Goal: Task Accomplishment & Management: Use online tool/utility

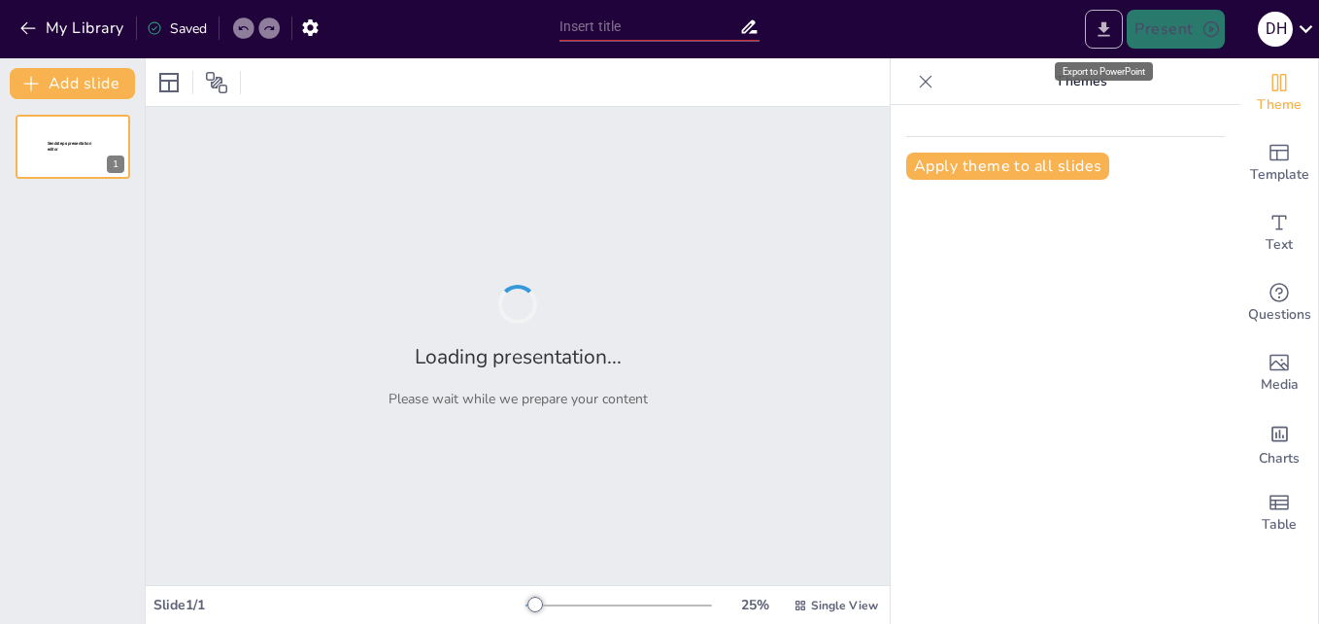
type input "La cultura y los medios de comunicación"
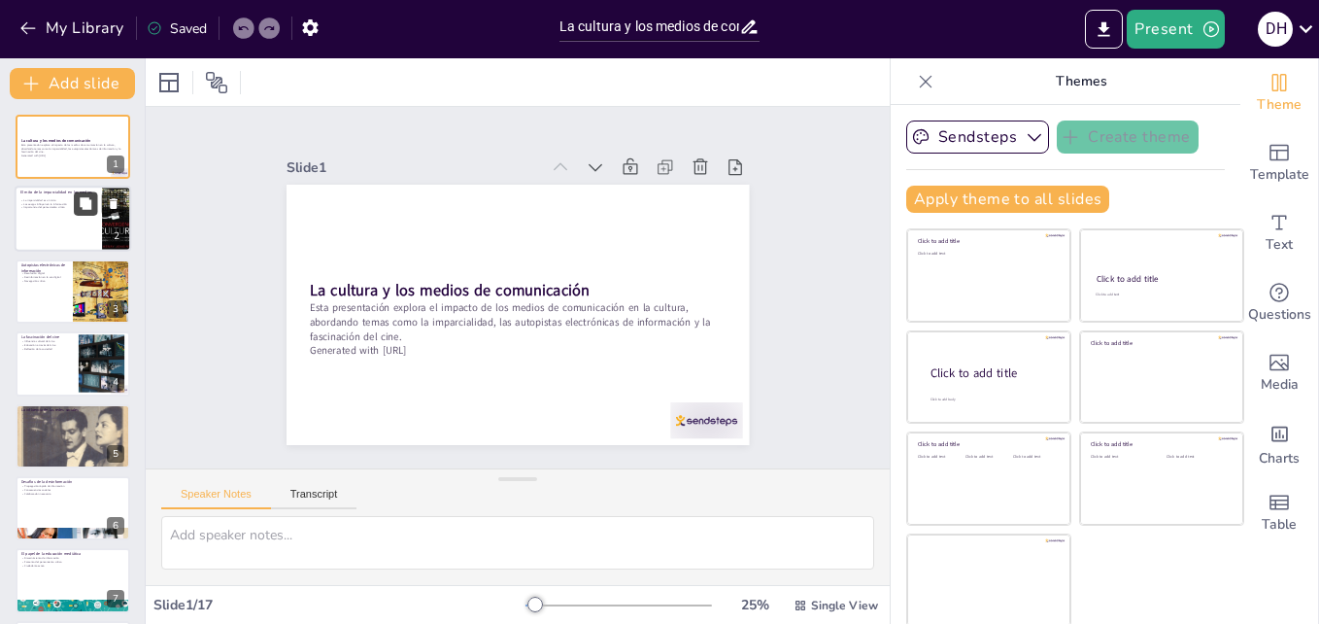
click at [84, 206] on icon at bounding box center [86, 204] width 12 height 12
type textarea "La imparcialidad en los medios es a menudo considerada un ideal, pero en la prá…"
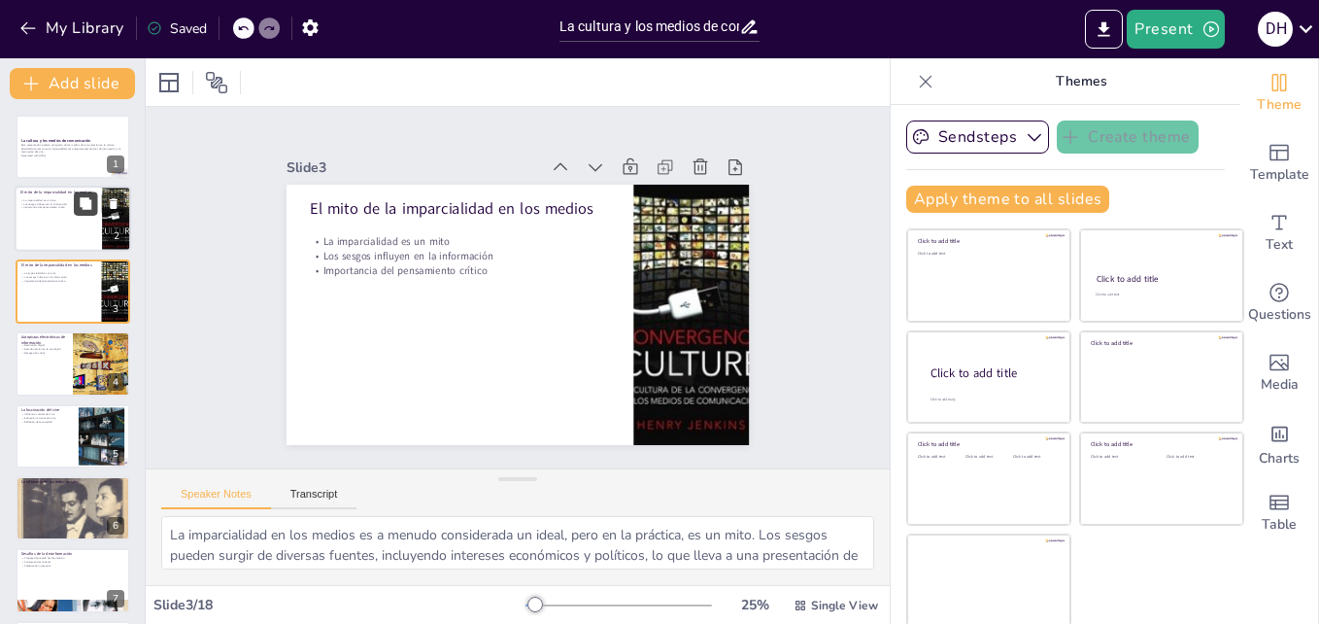
checkbox input "true"
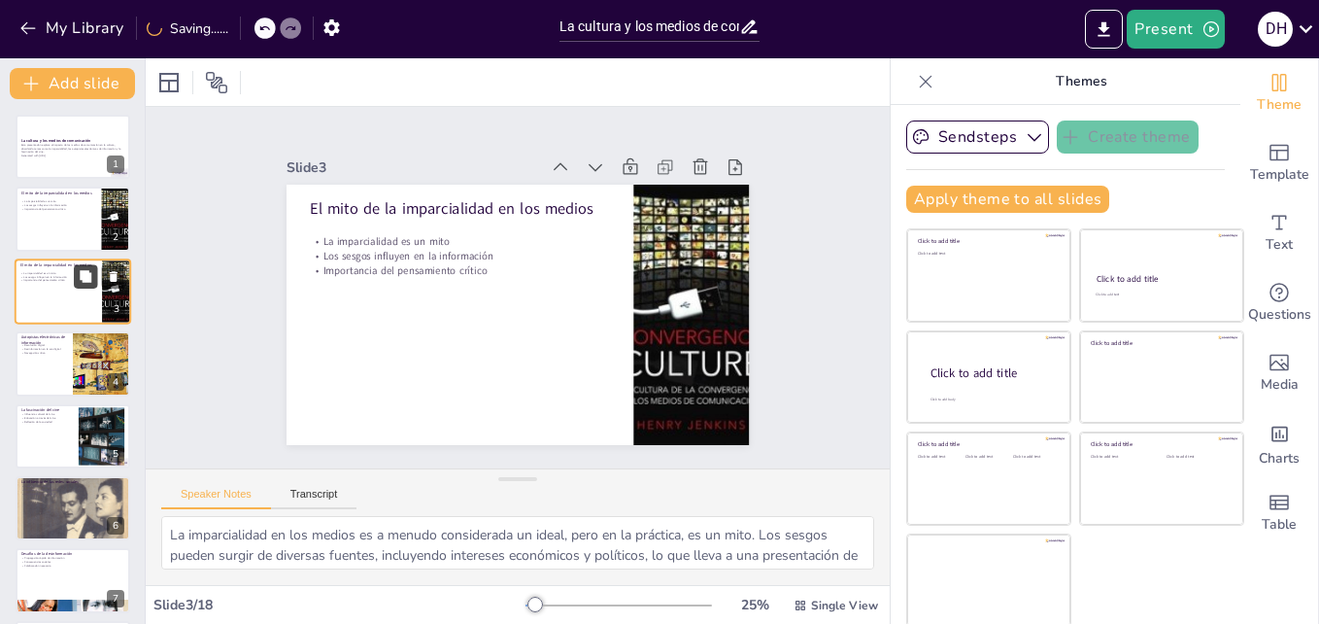
checkbox input "true"
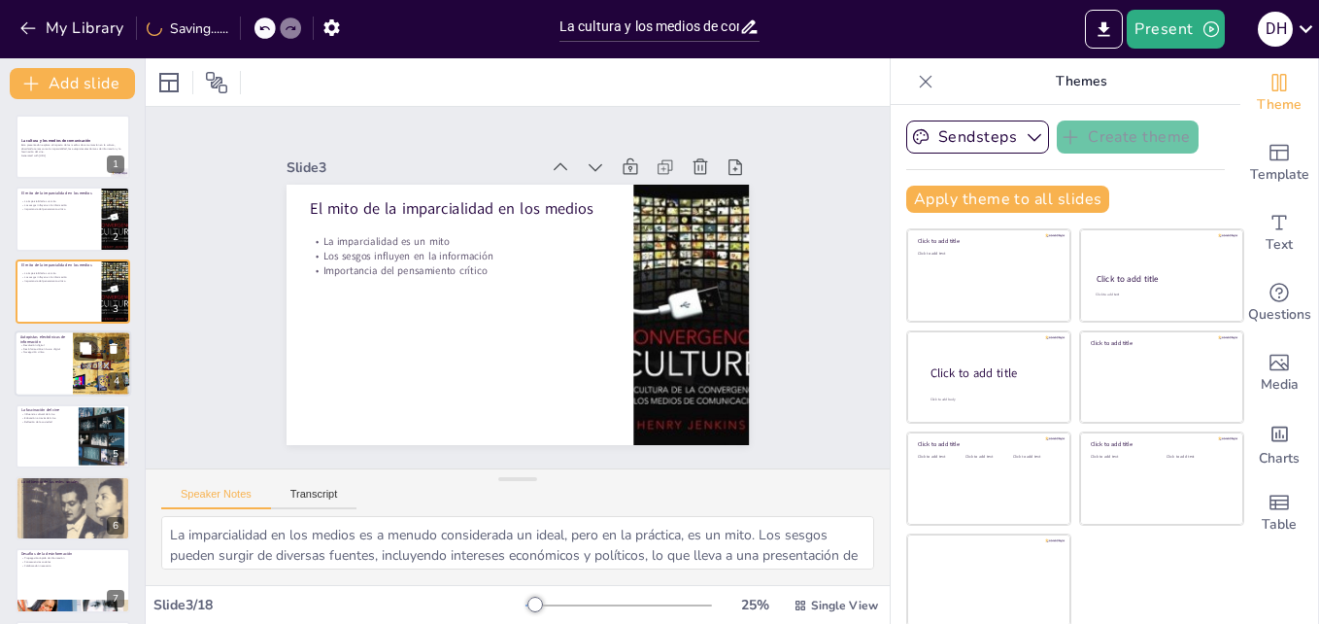
checkbox input "true"
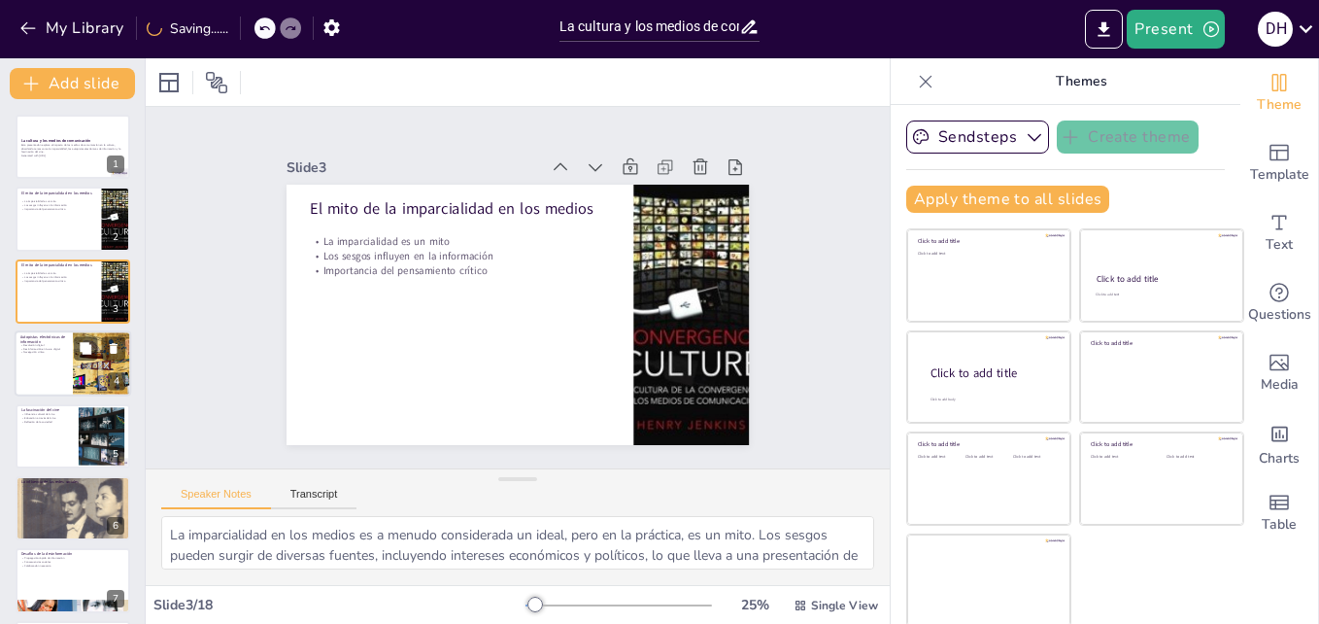
checkbox input "true"
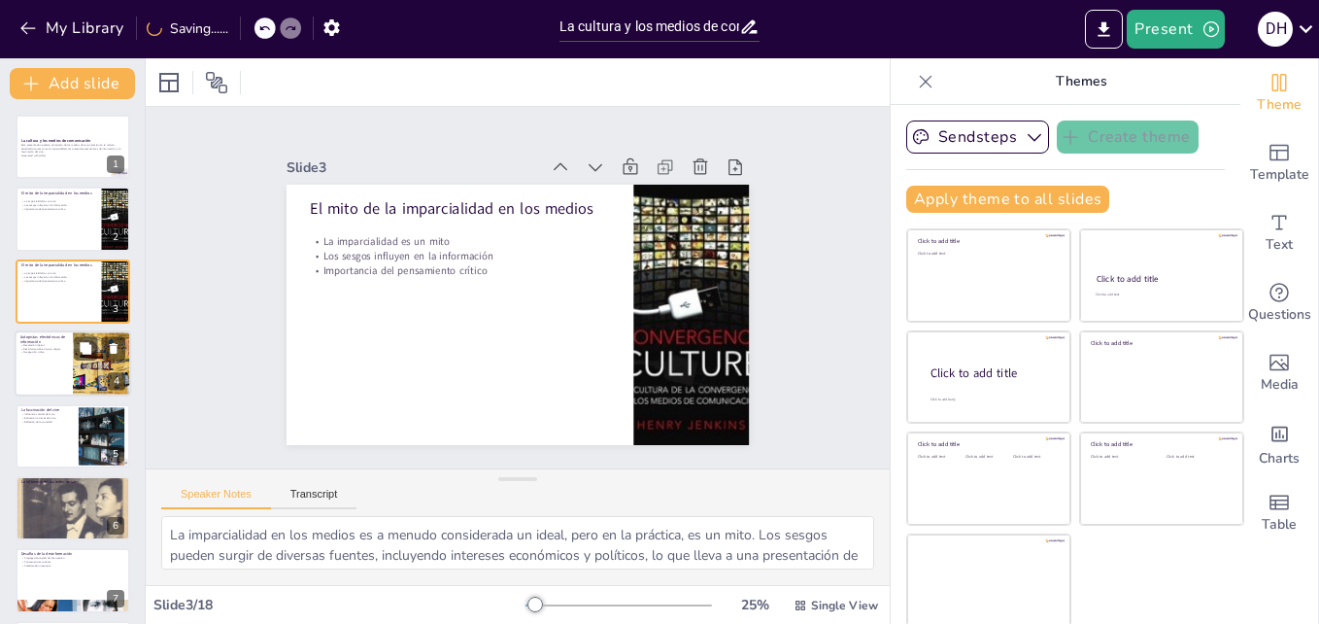
checkbox input "true"
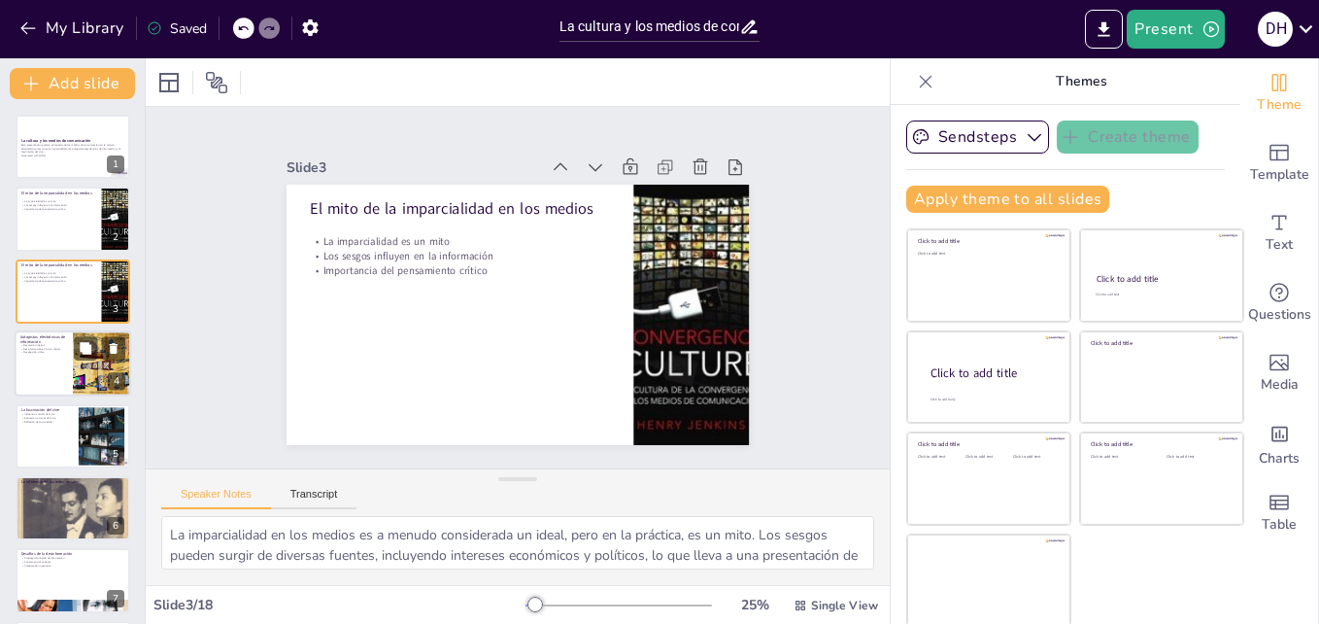
click at [70, 341] on div at bounding box center [73, 363] width 117 height 66
type textarea "La digitalización ha cambiado radicalmente cómo accedemos a la información. La …"
checkbox input "true"
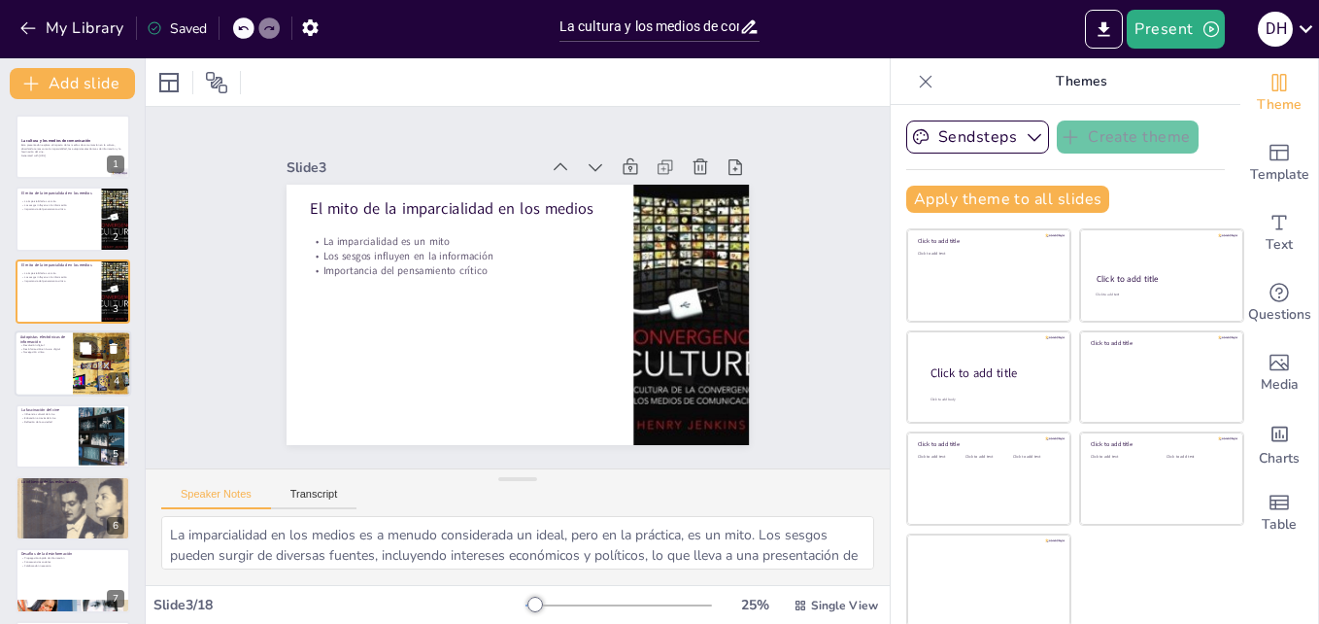
checkbox input "true"
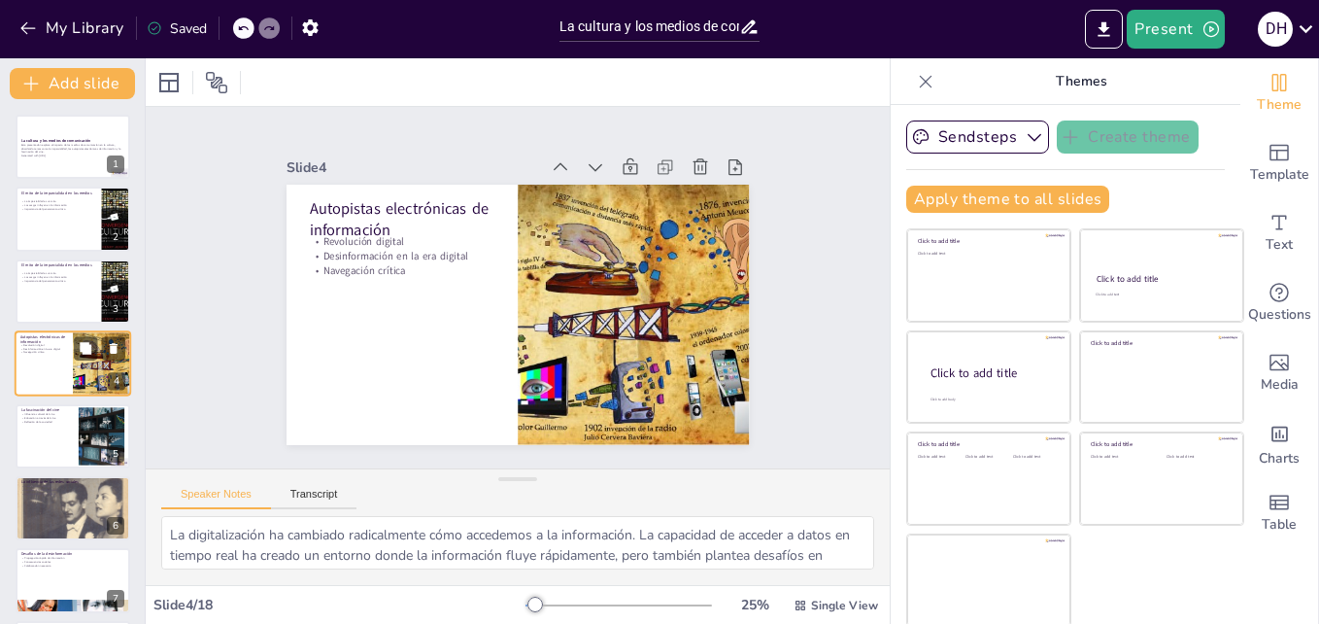
scroll to position [2, 0]
checkbox input "true"
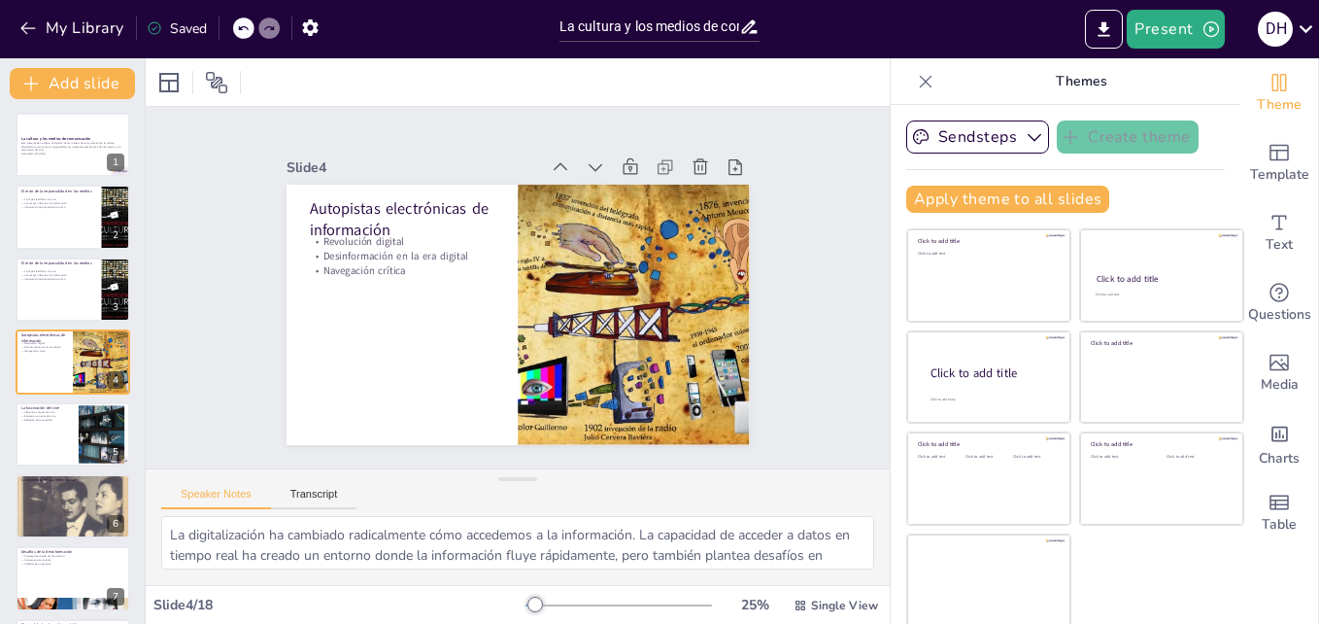
checkbox input "true"
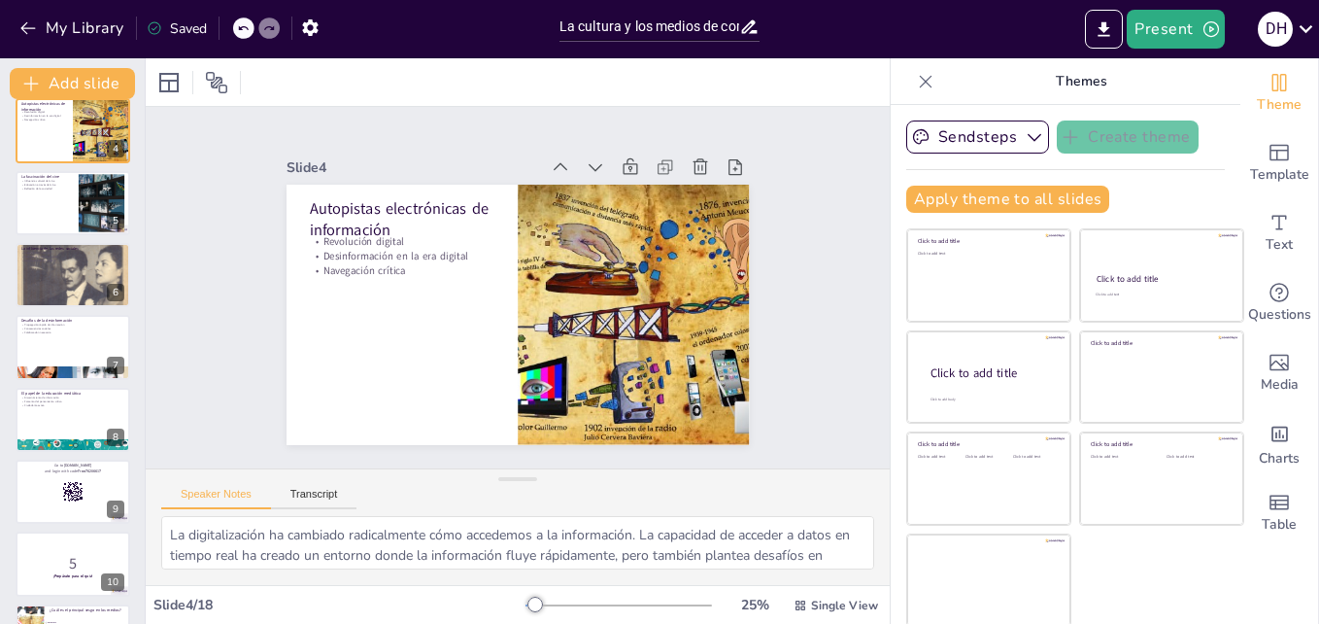
scroll to position [290, 0]
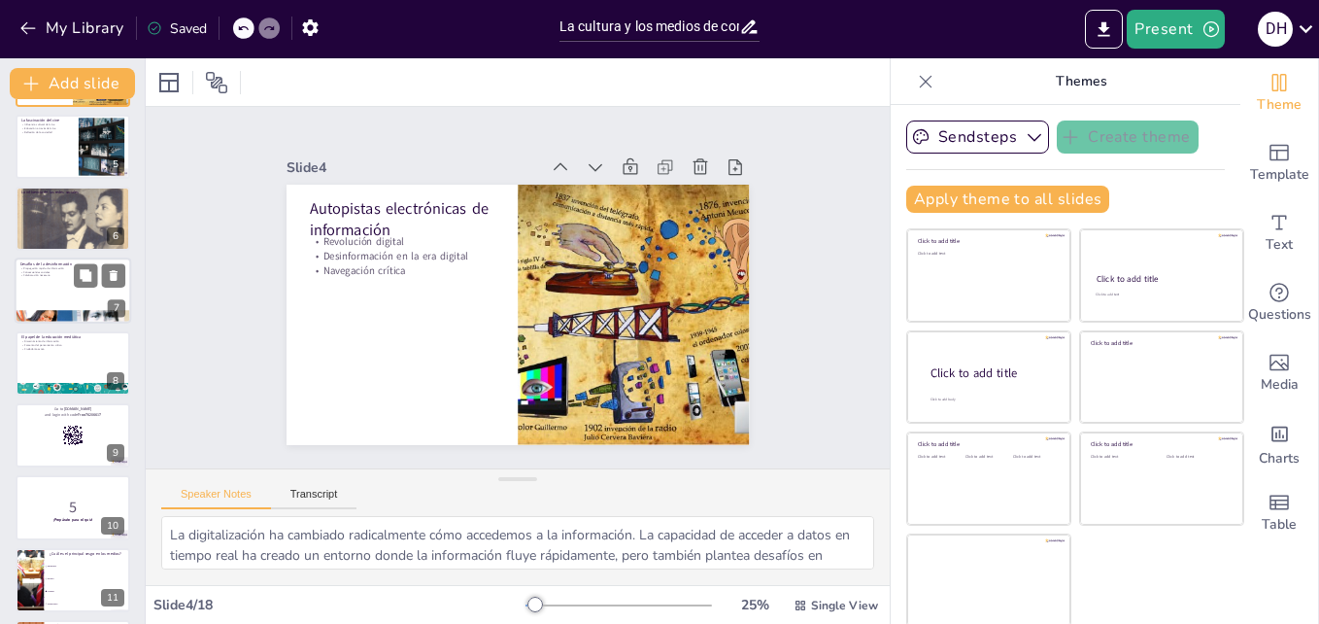
checkbox input "true"
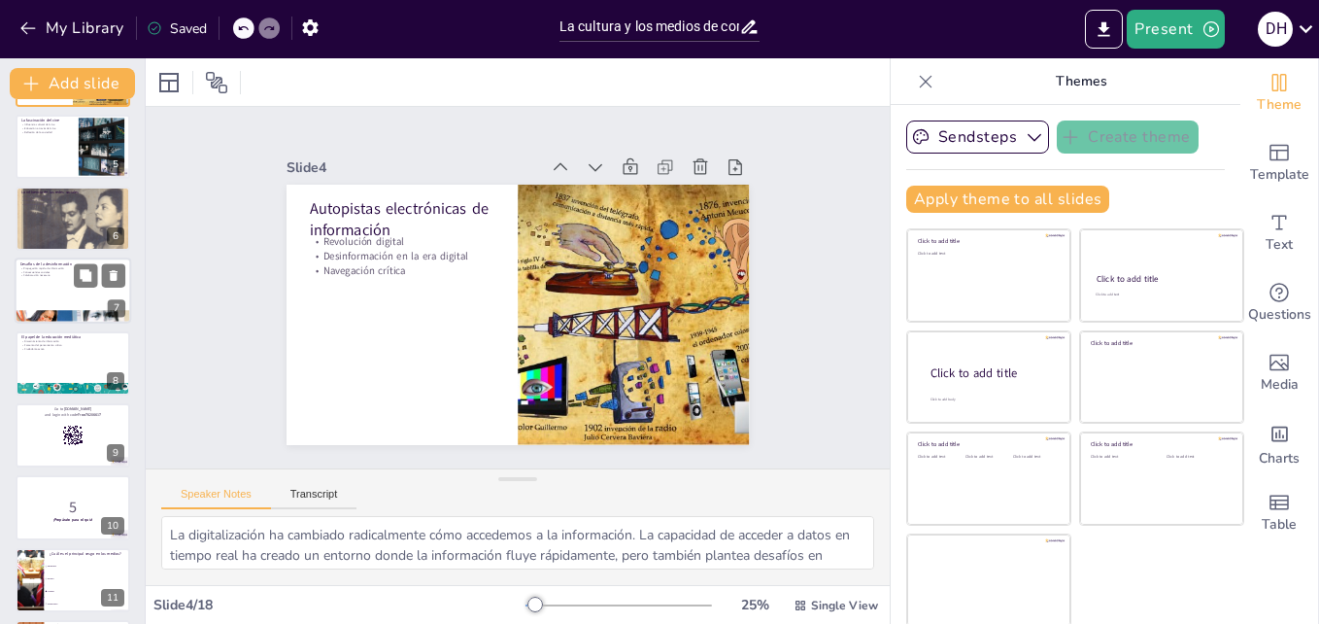
checkbox input "true"
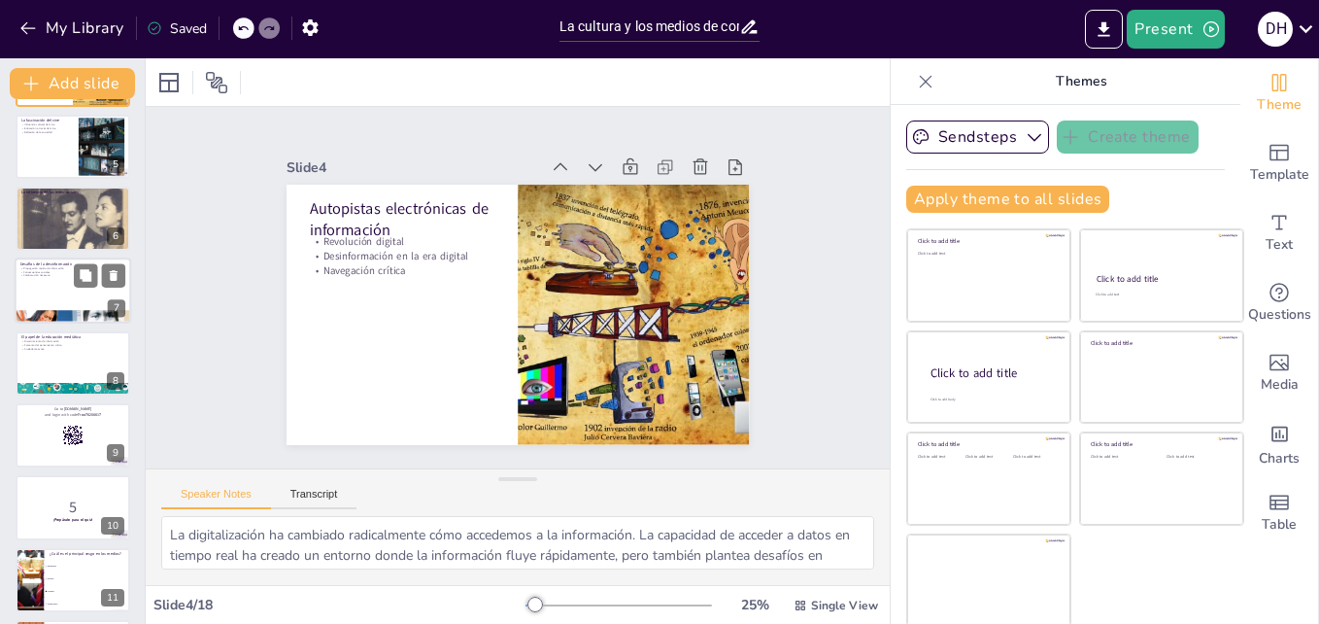
click at [63, 307] on div at bounding box center [73, 291] width 117 height 66
type textarea "La velocidad a la que se propaga la información en la era digital es alarmante.…"
checkbox input "true"
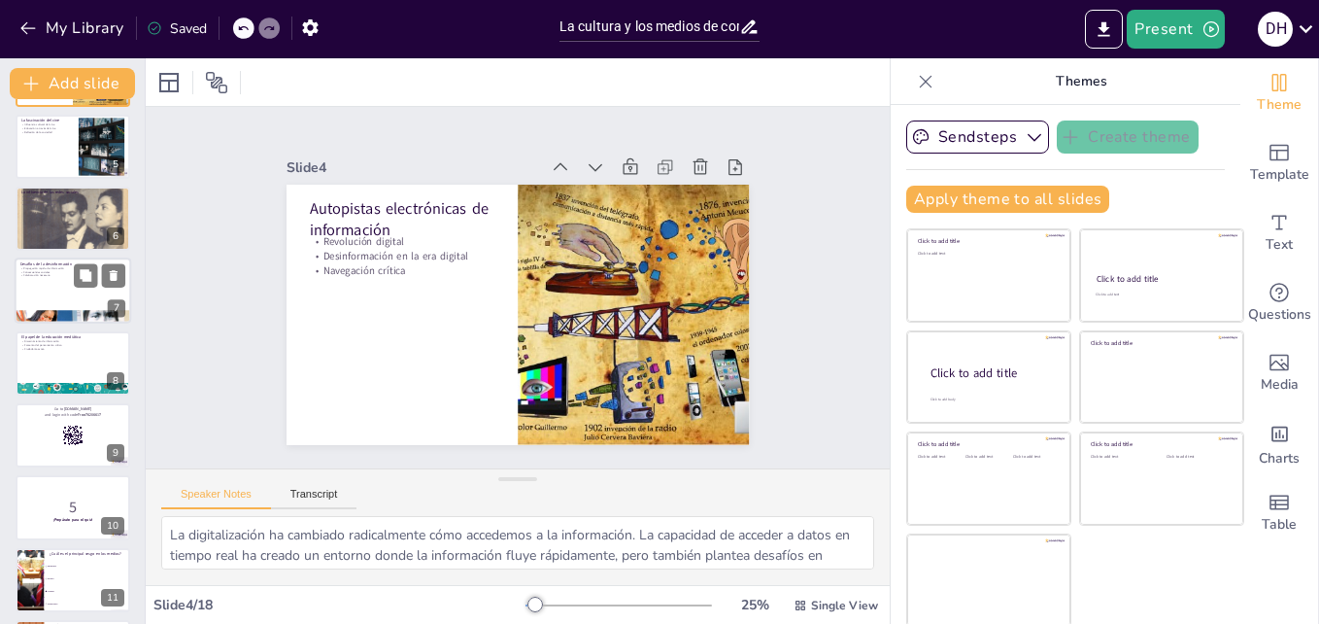
checkbox input "true"
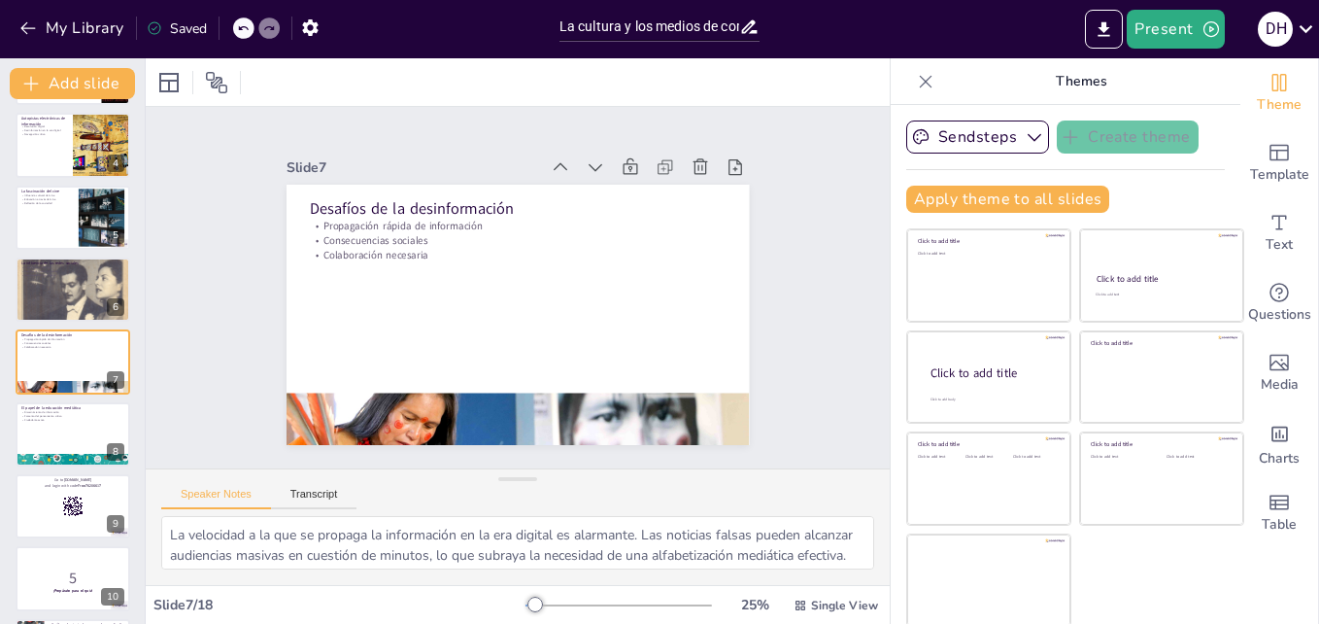
checkbox input "true"
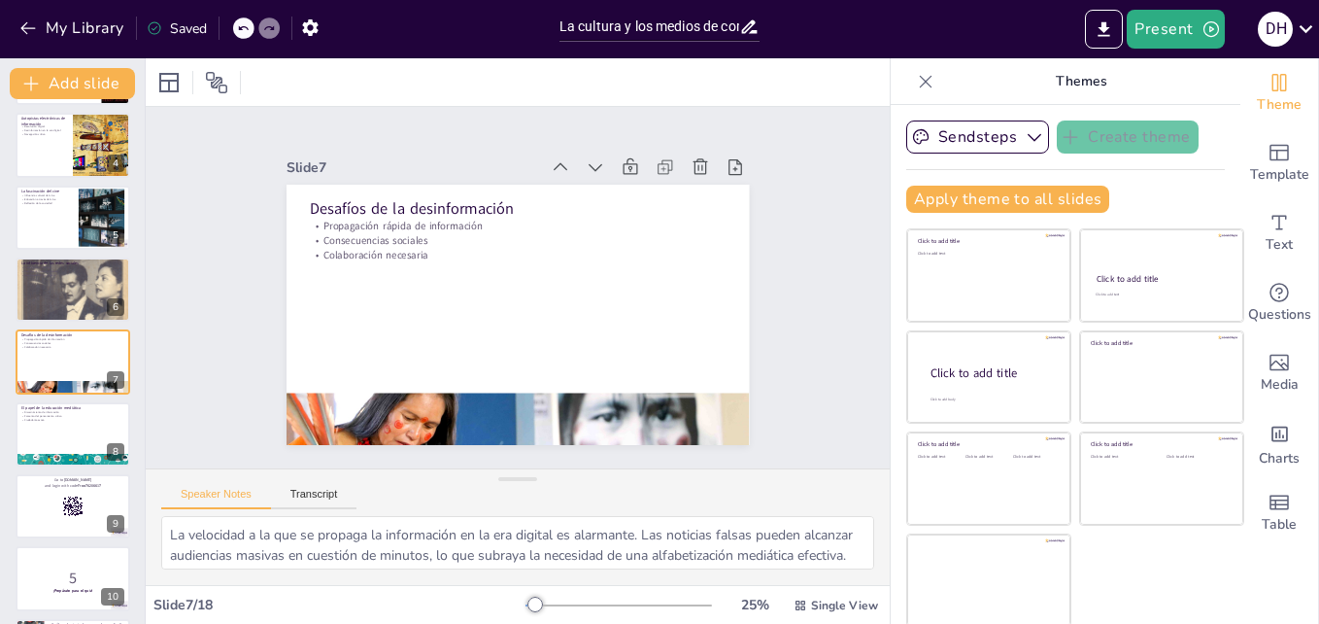
checkbox input "true"
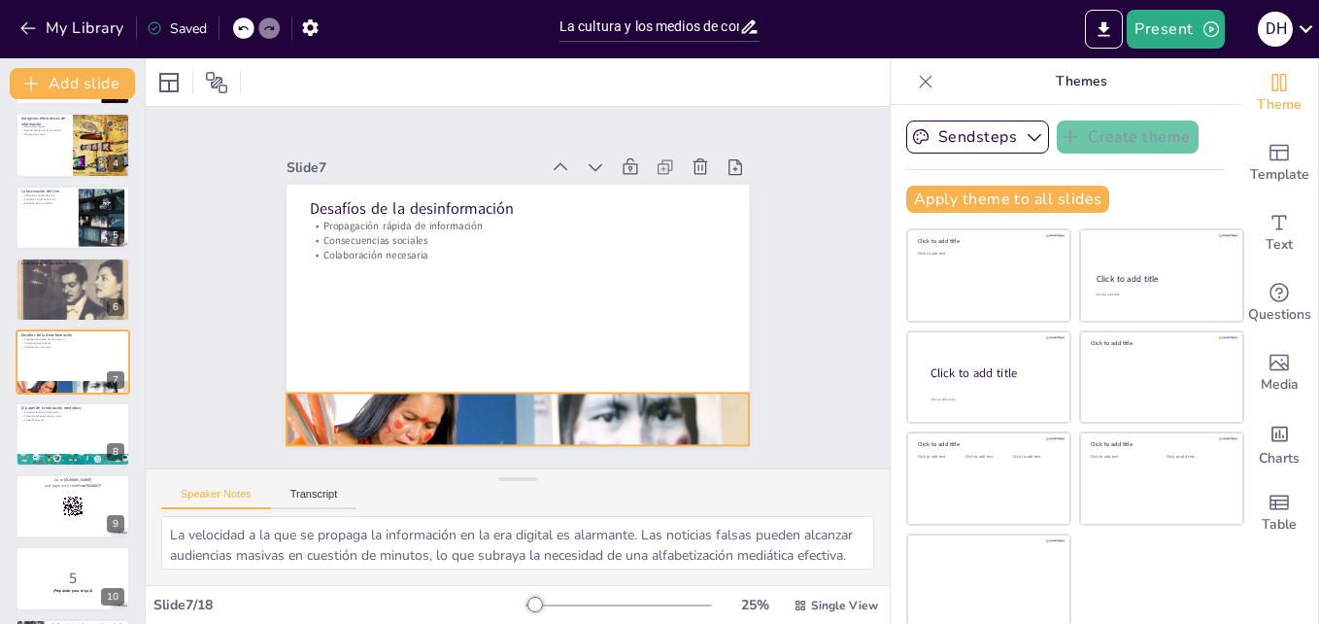
checkbox input "true"
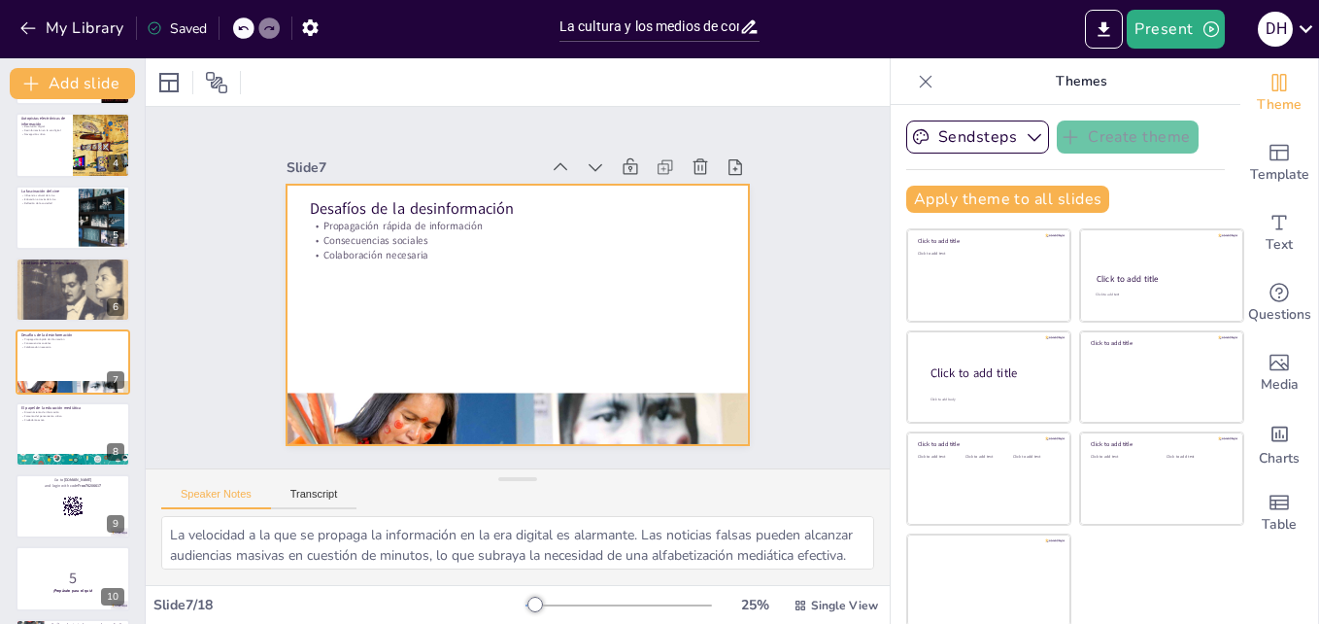
checkbox input "true"
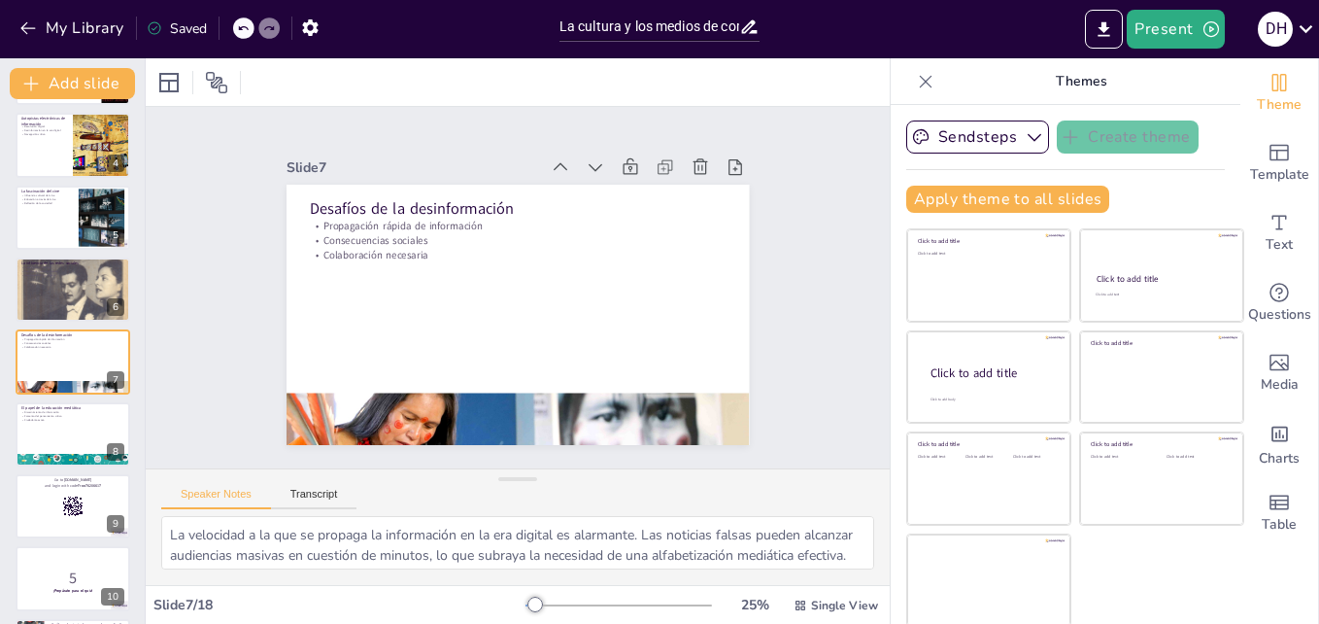
checkbox input "true"
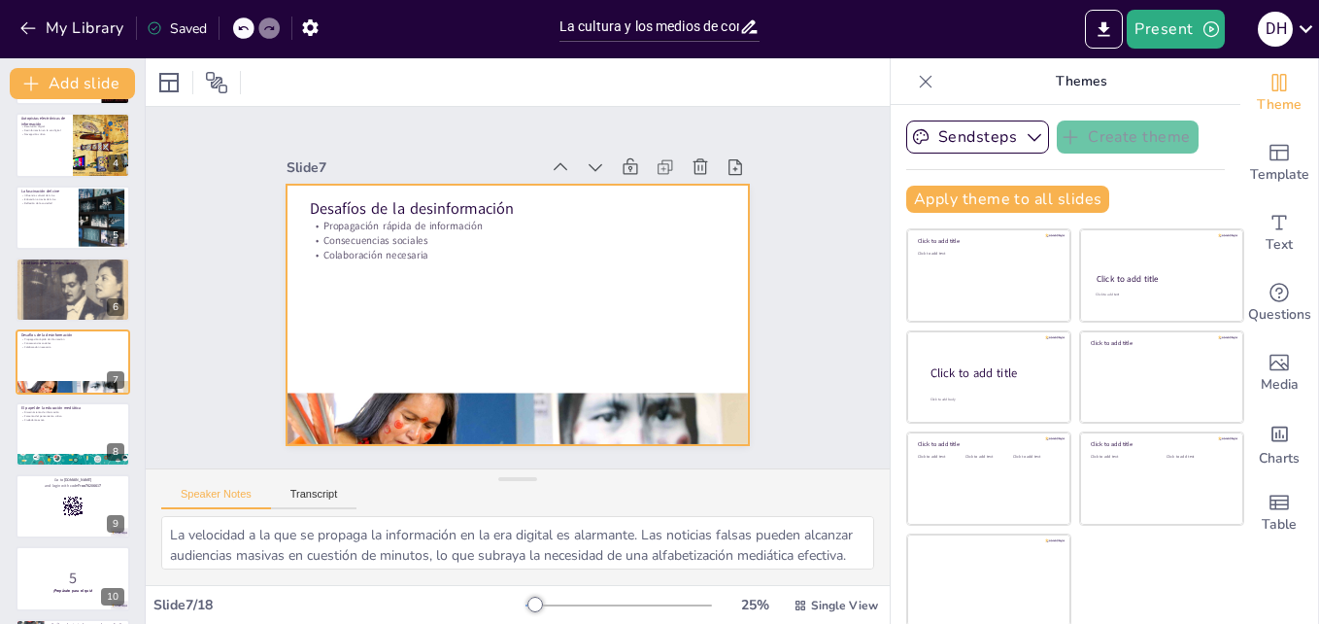
checkbox input "true"
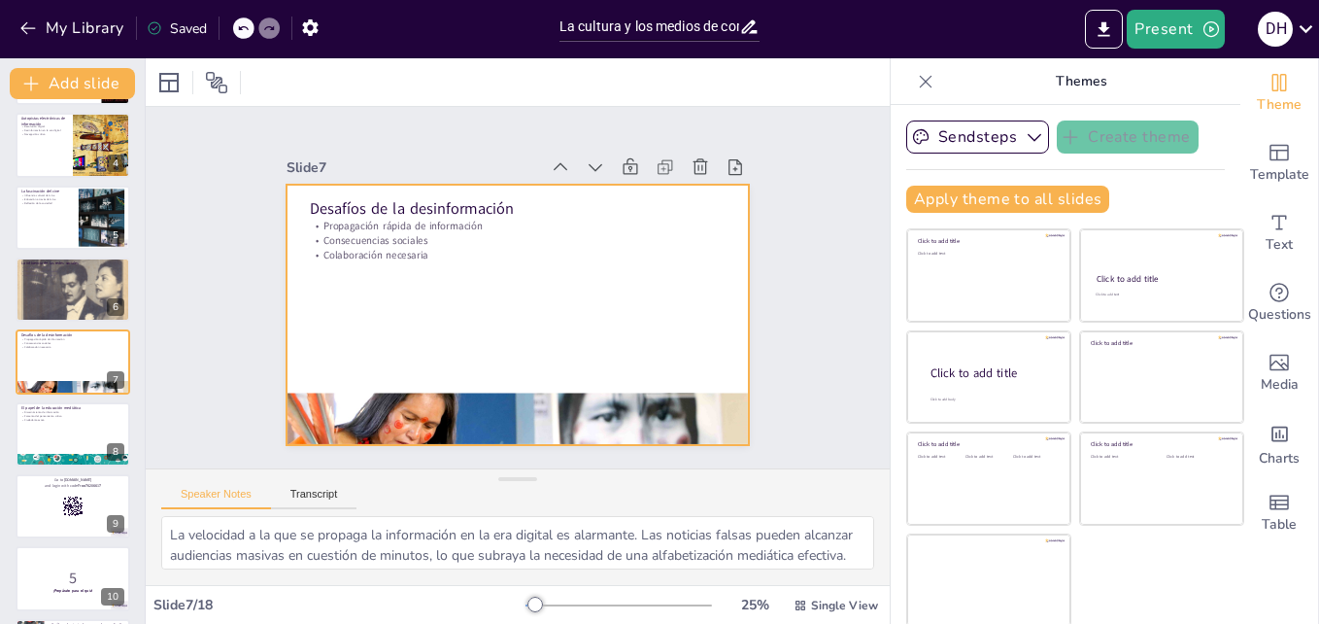
checkbox input "true"
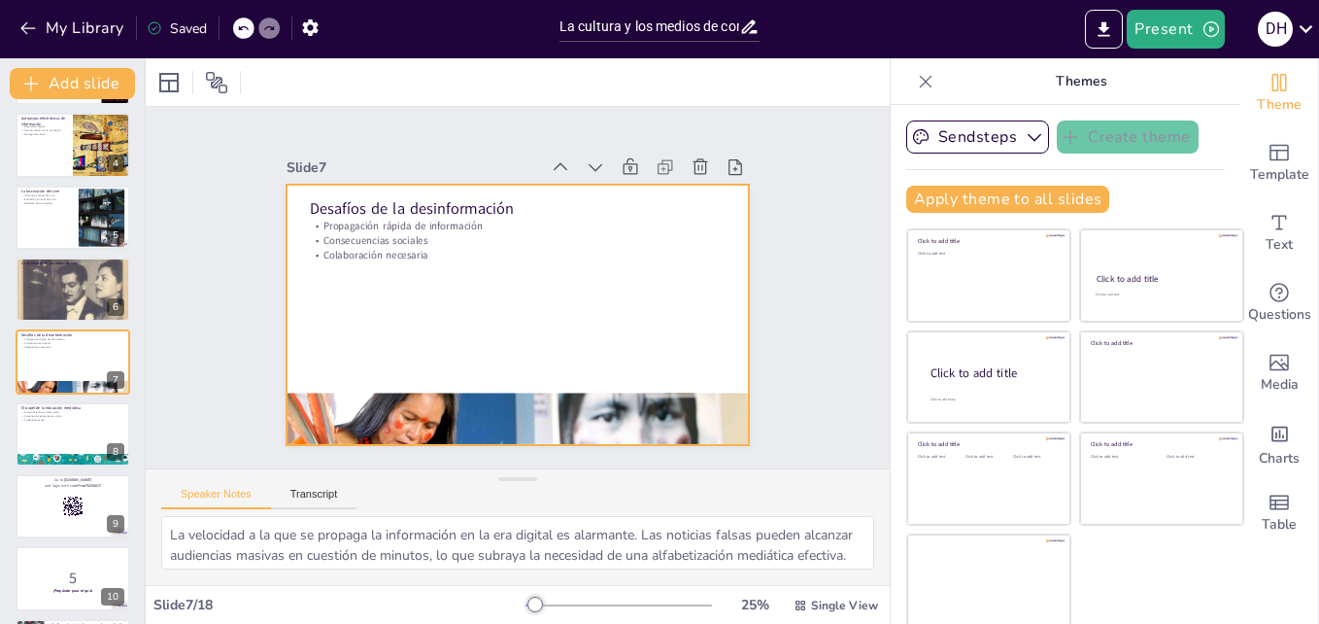
checkbox input "true"
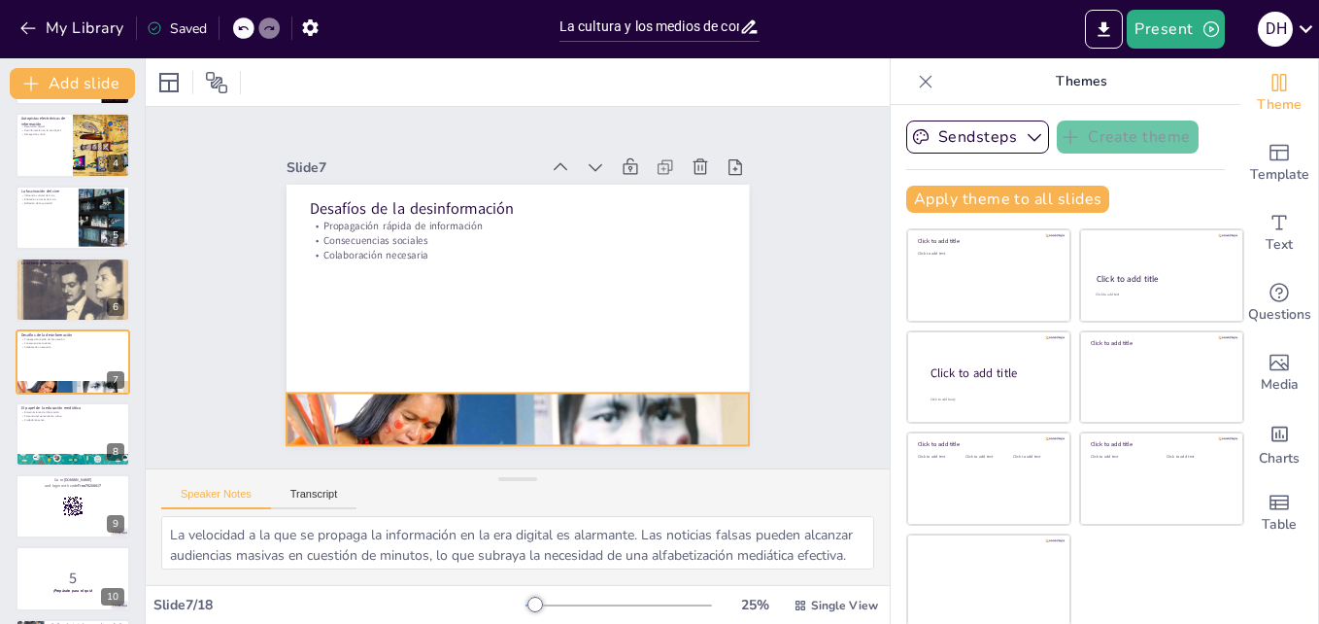
checkbox input "true"
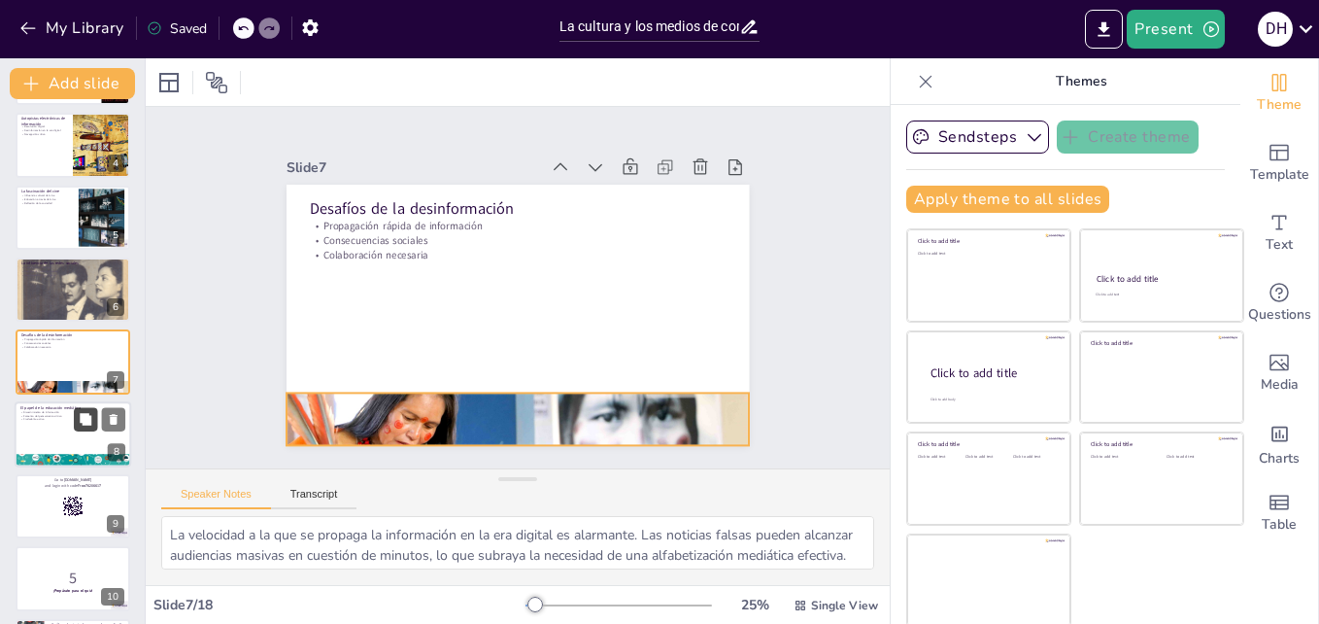
checkbox input "true"
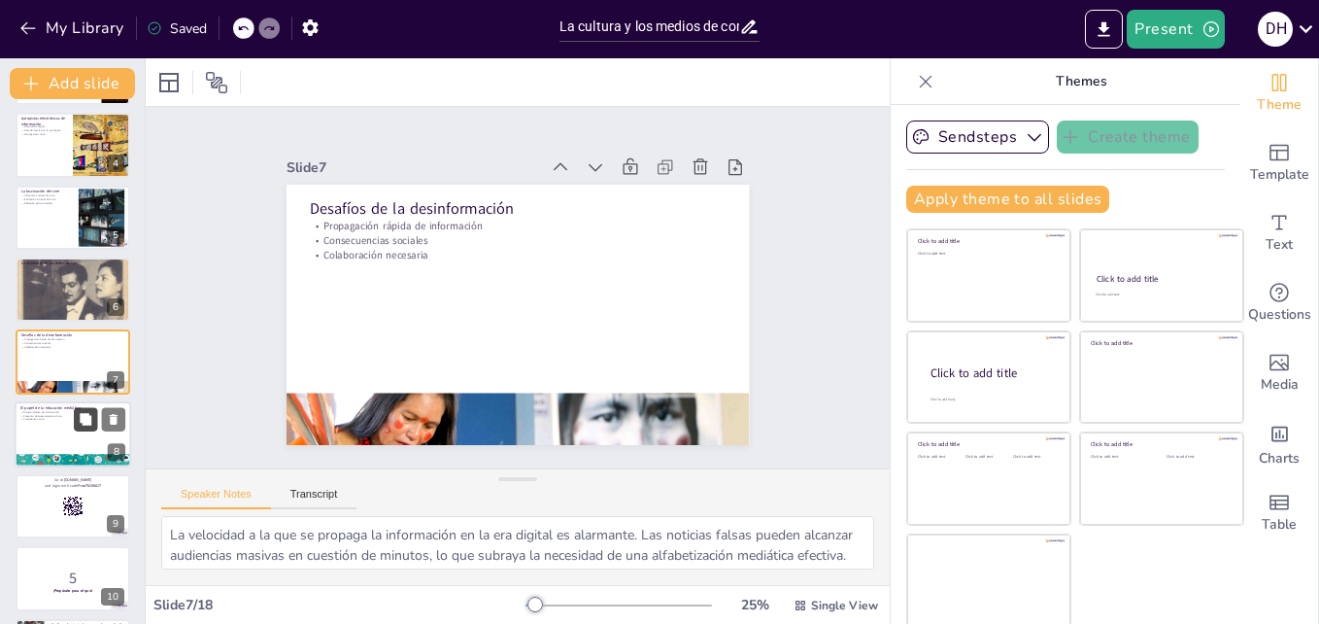
checkbox input "true"
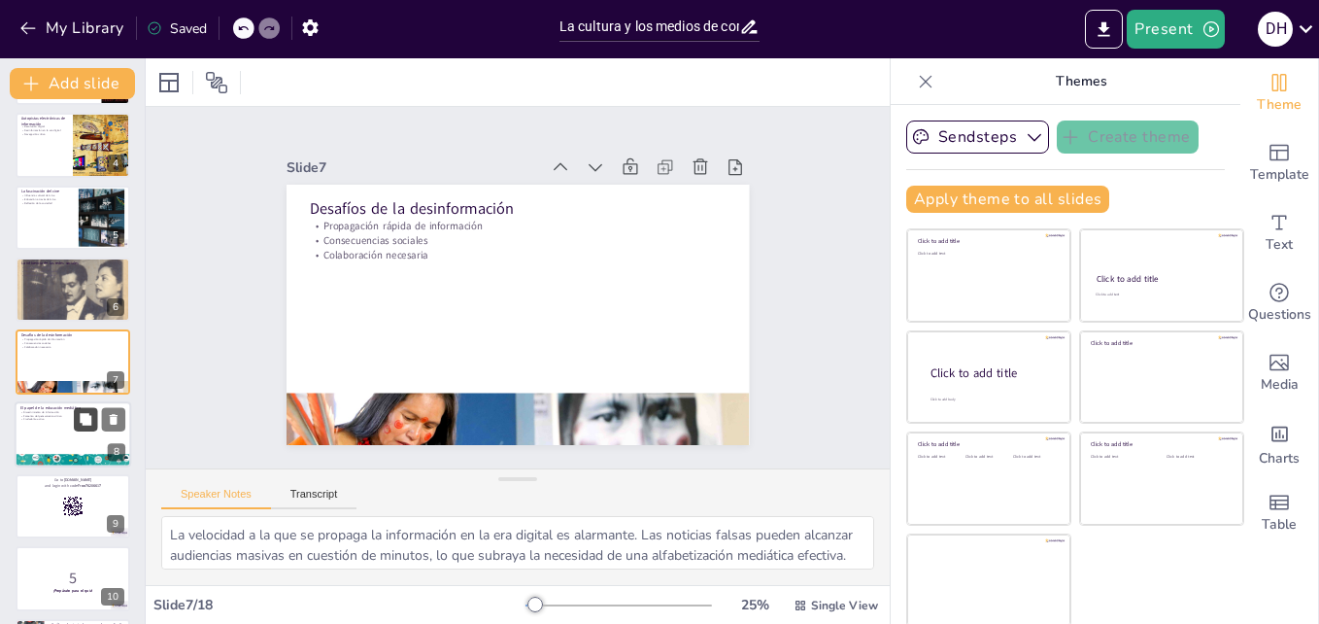
click at [79, 428] on button at bounding box center [85, 418] width 23 height 23
type textarea "La capacidad de discernir entre información válida y falsa es fundamental en la…"
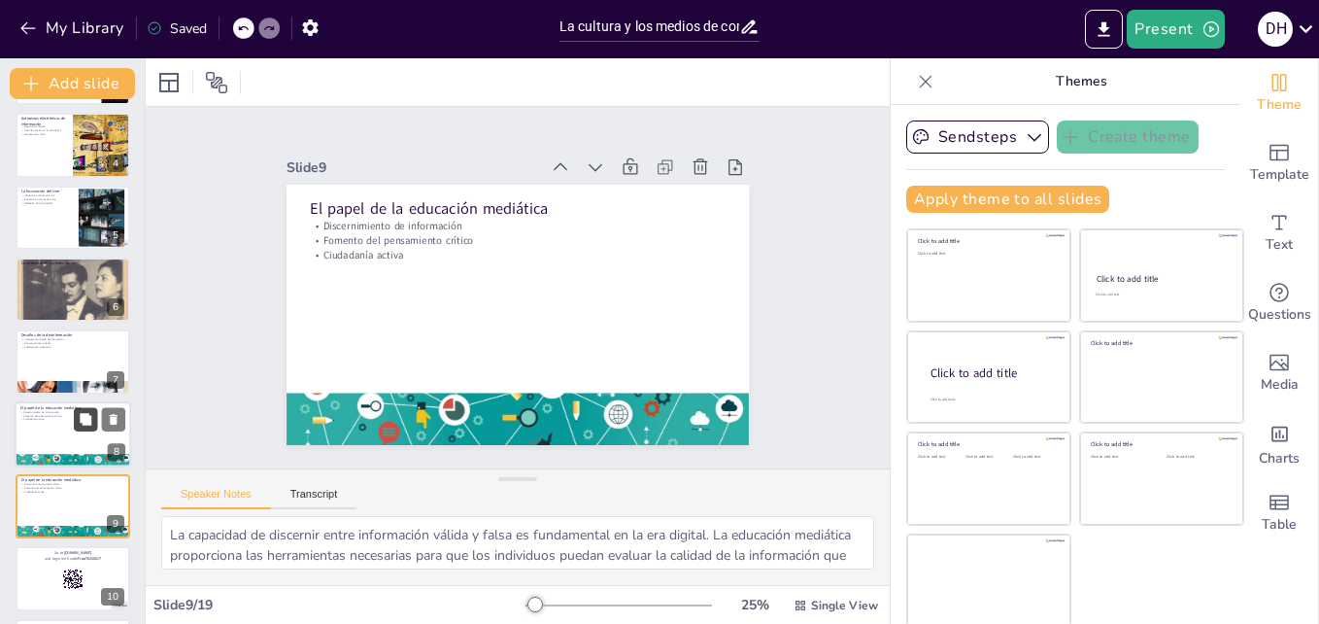
checkbox input "true"
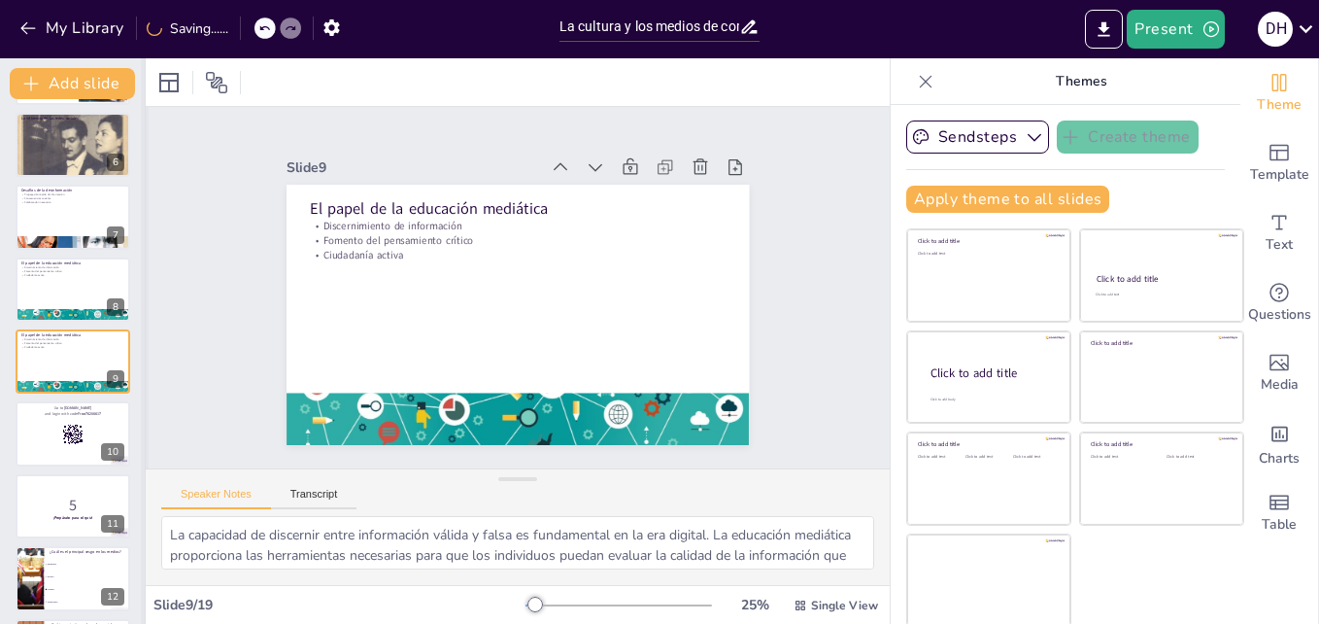
scroll to position [26, 0]
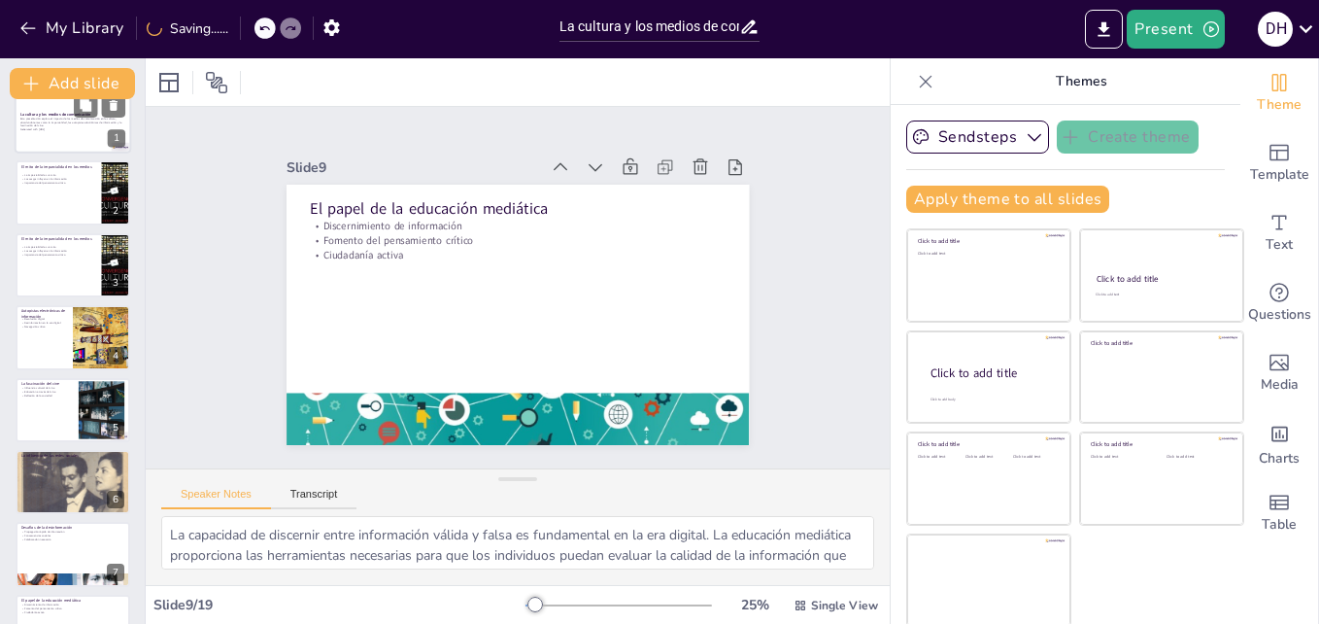
checkbox input "true"
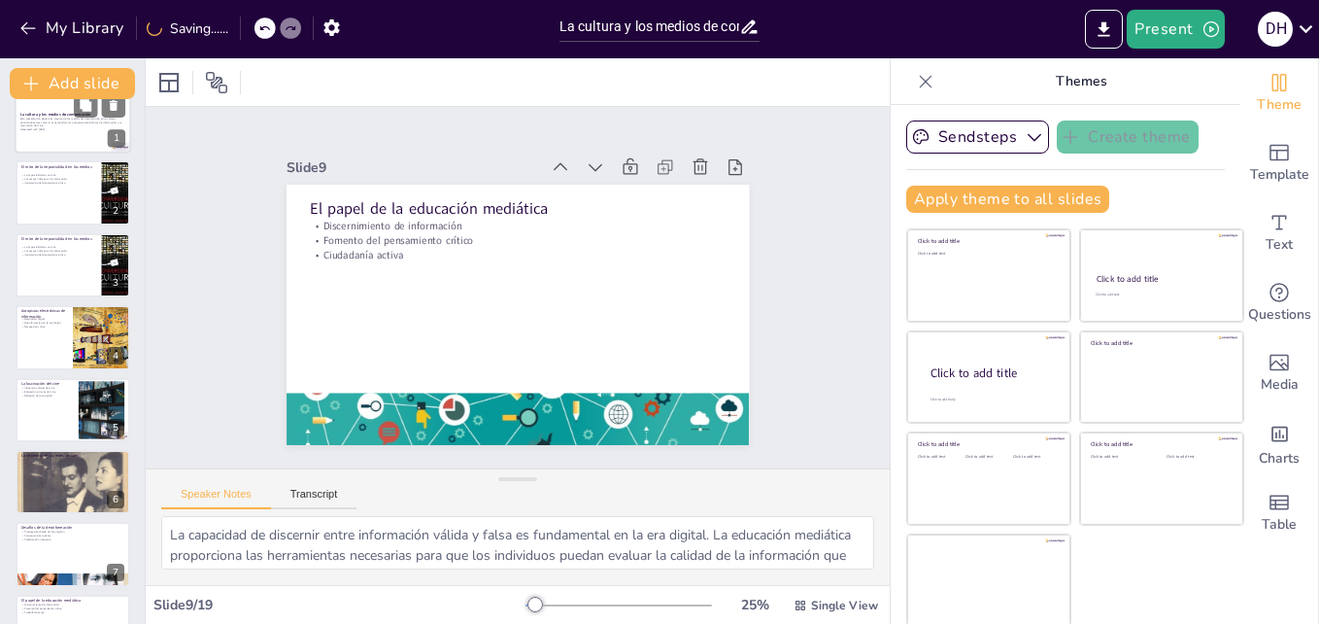
checkbox input "true"
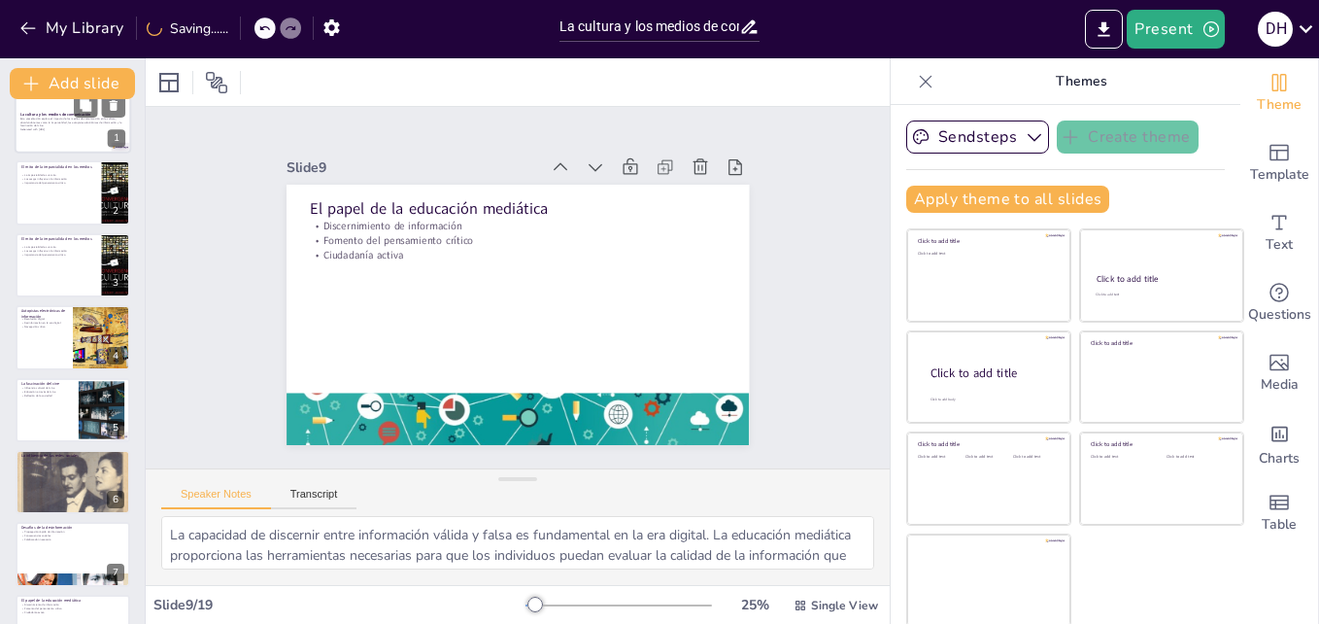
click at [52, 153] on div "La cultura y los medios de comunicación Esta presentación explora el impacto de…" at bounding box center [73, 120] width 117 height 66
checkbox input "true"
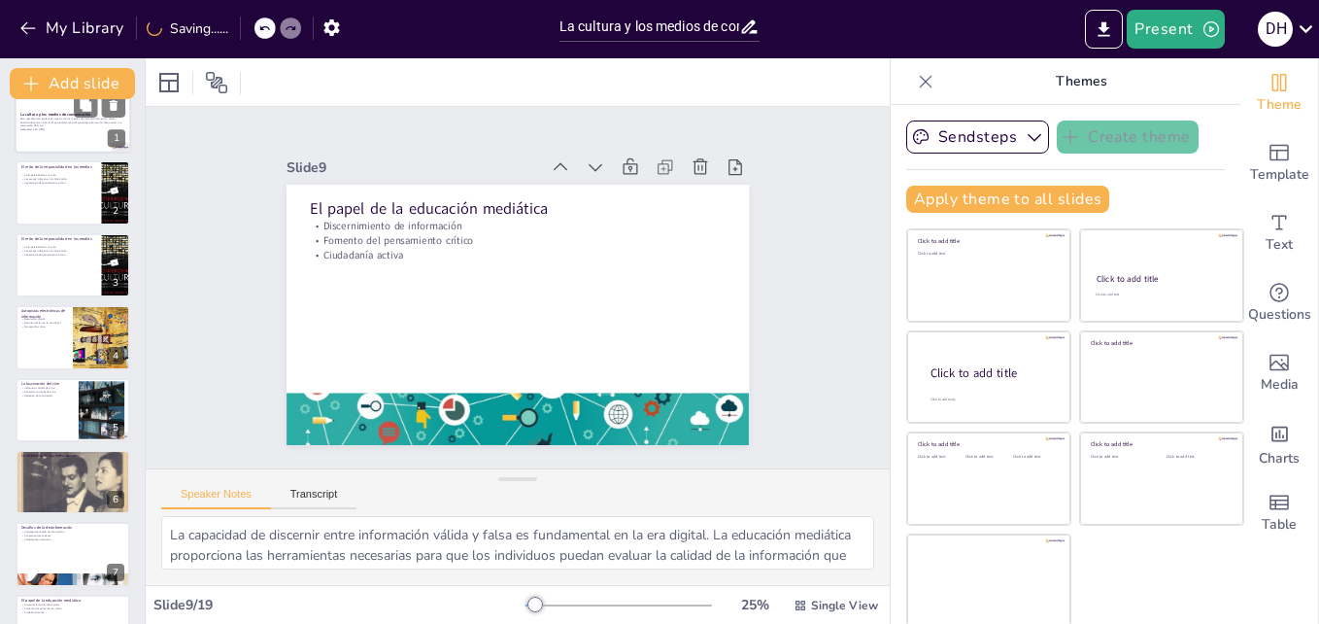
checkbox input "true"
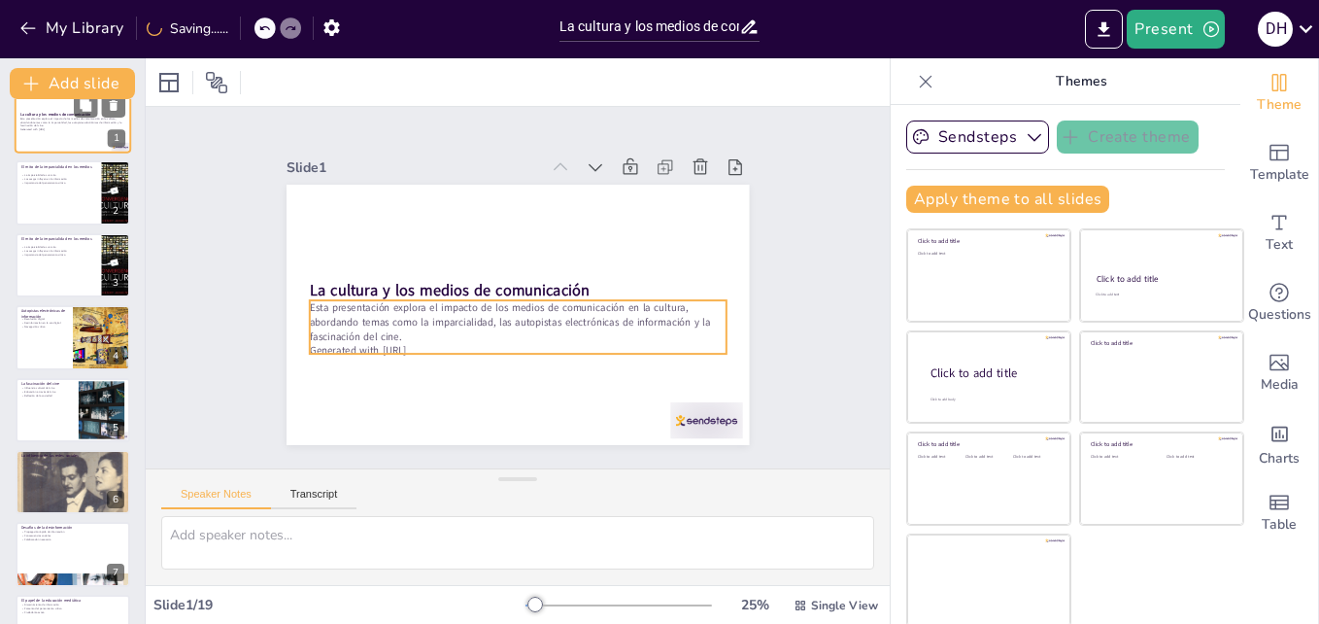
scroll to position [0, 0]
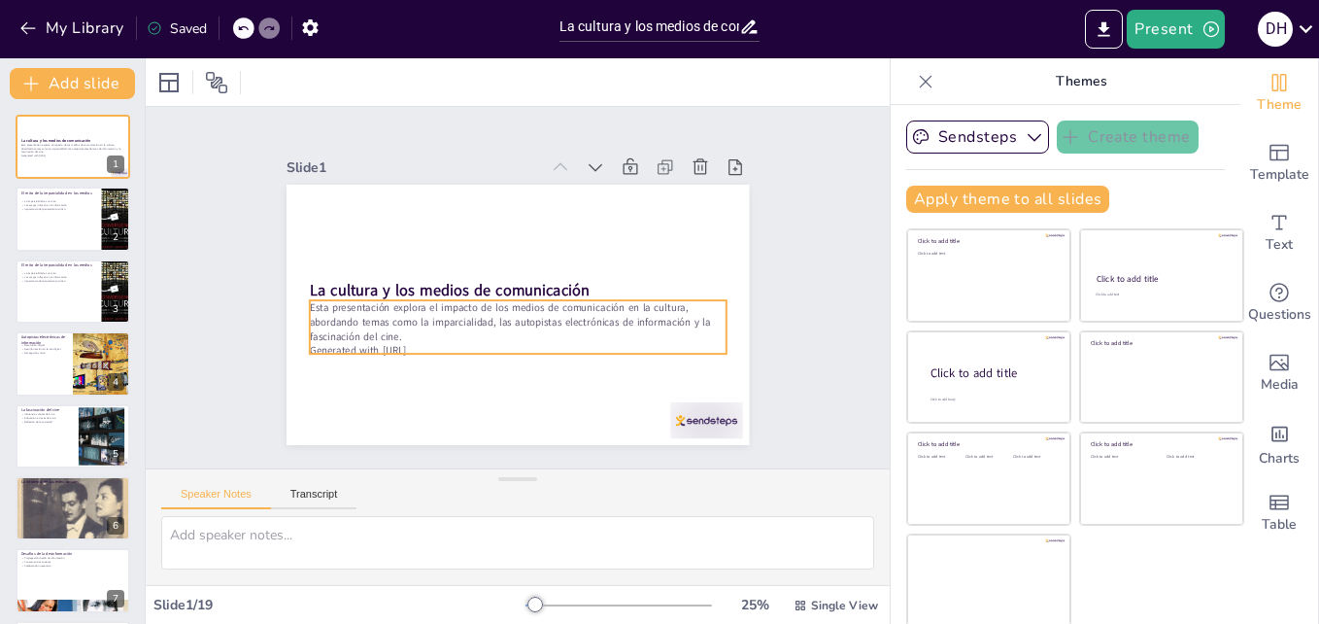
checkbox input "true"
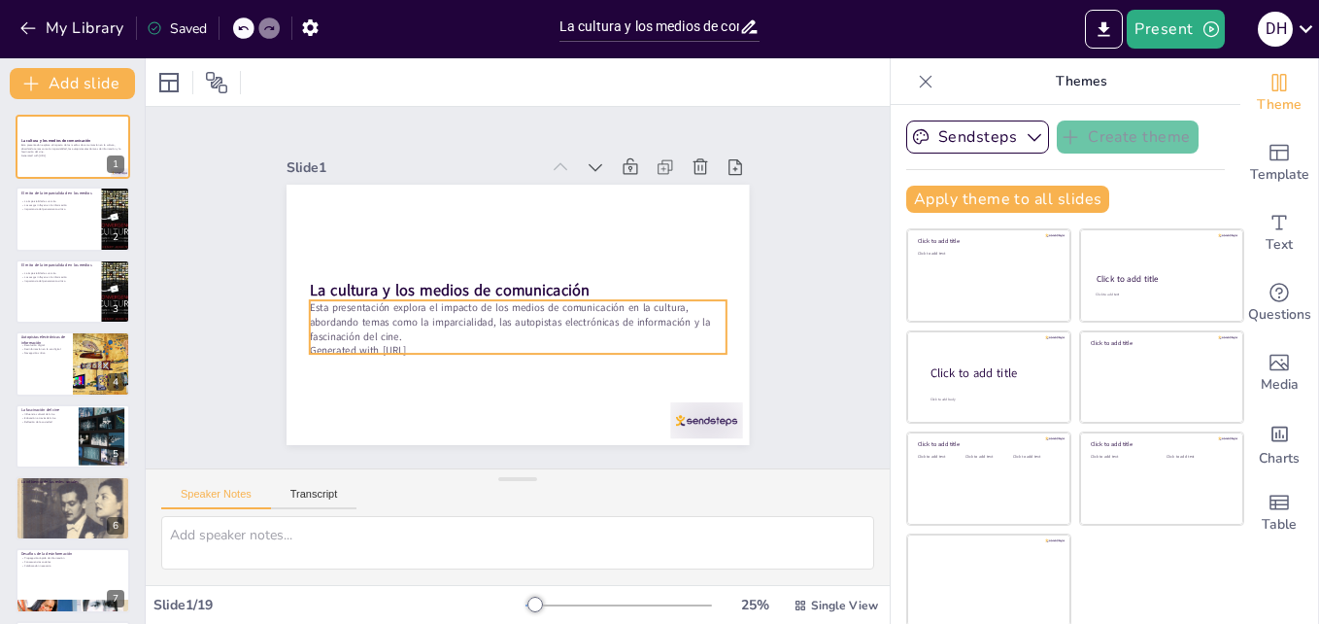
checkbox input "true"
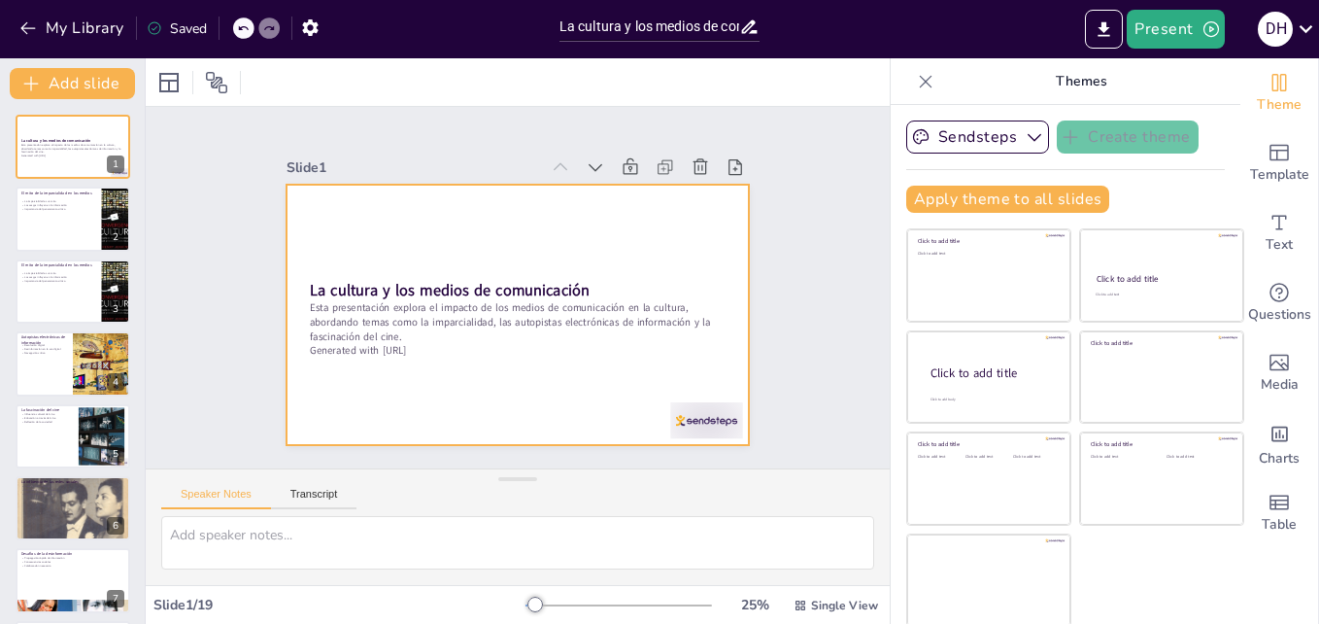
checkbox input "true"
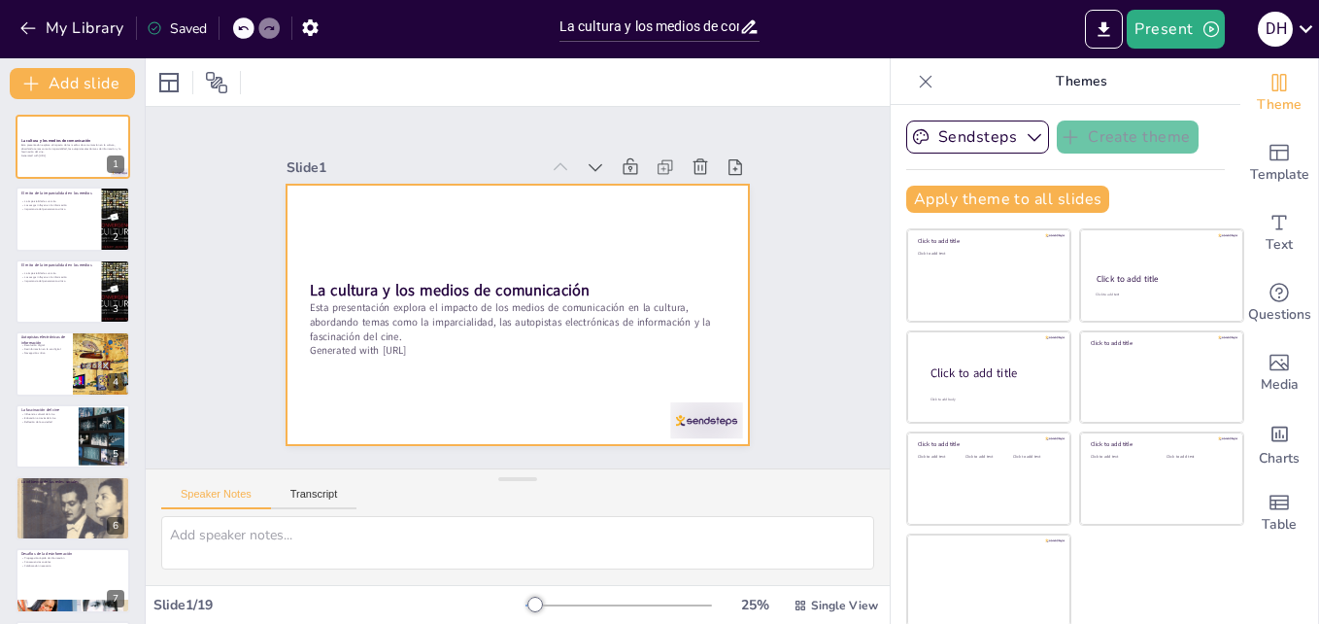
checkbox input "true"
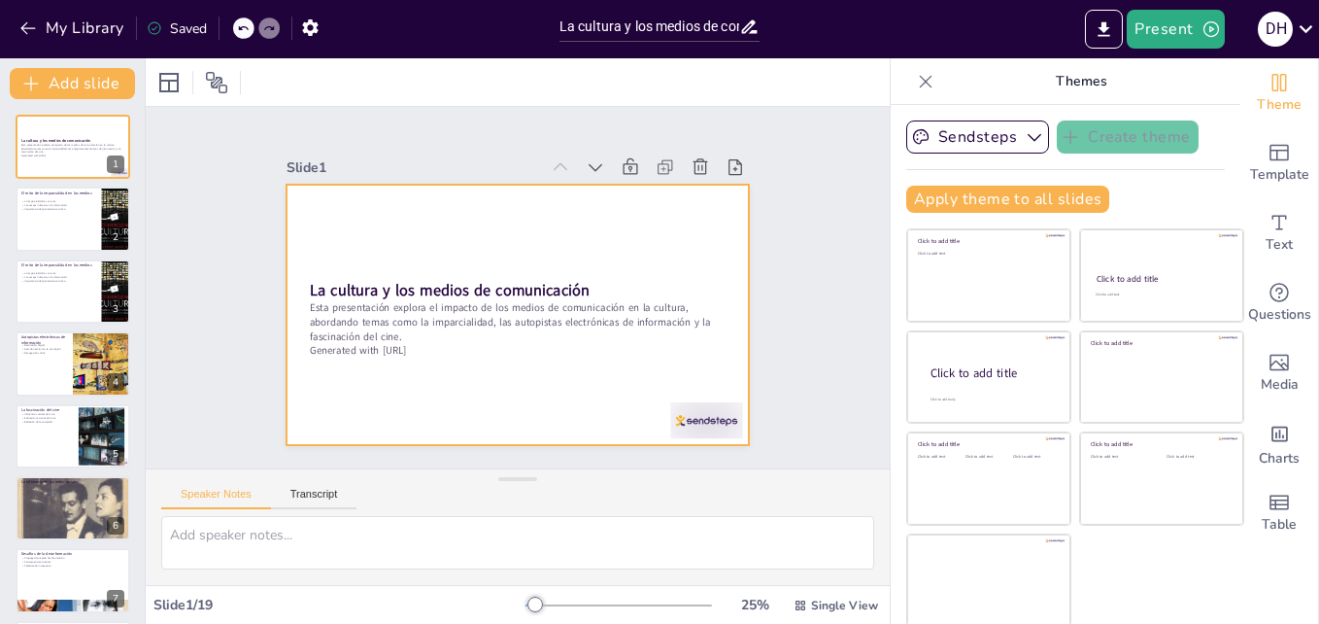
checkbox input "true"
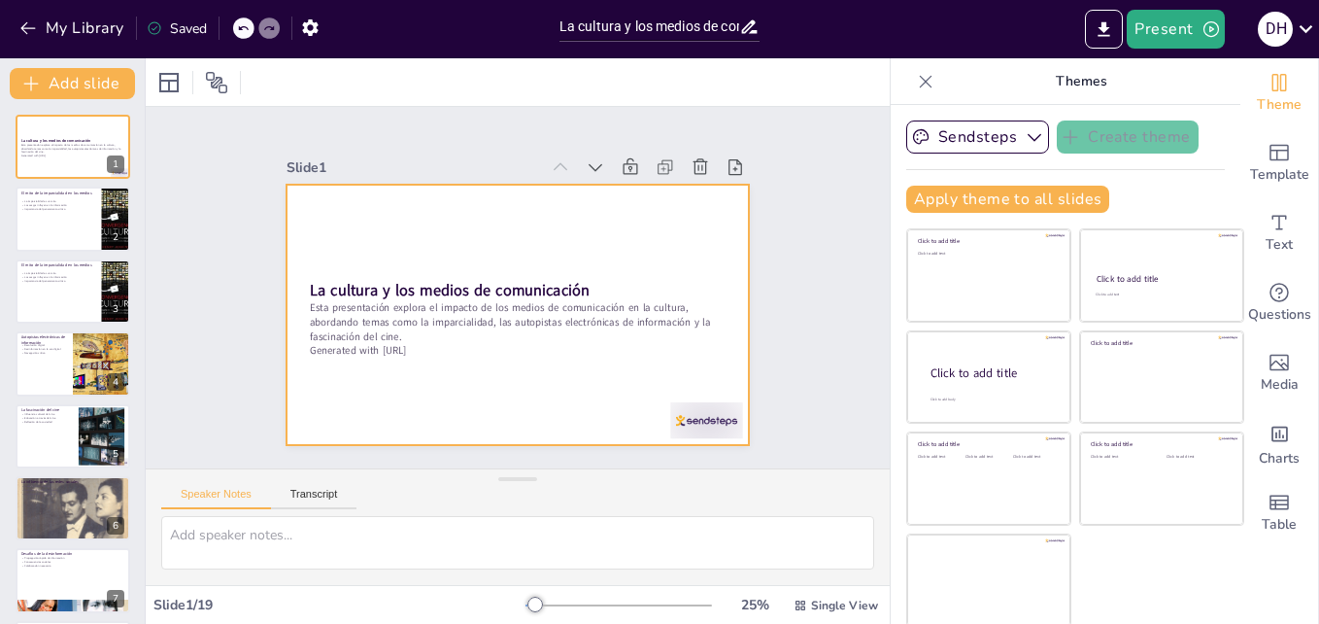
checkbox input "true"
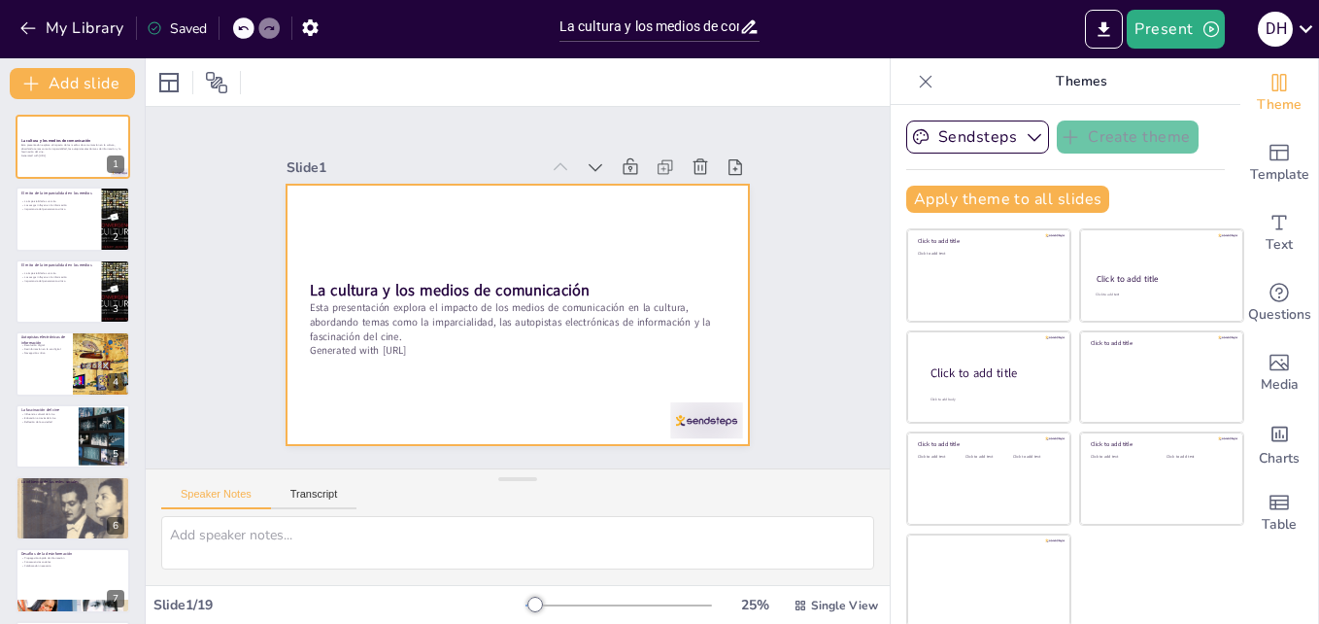
checkbox input "true"
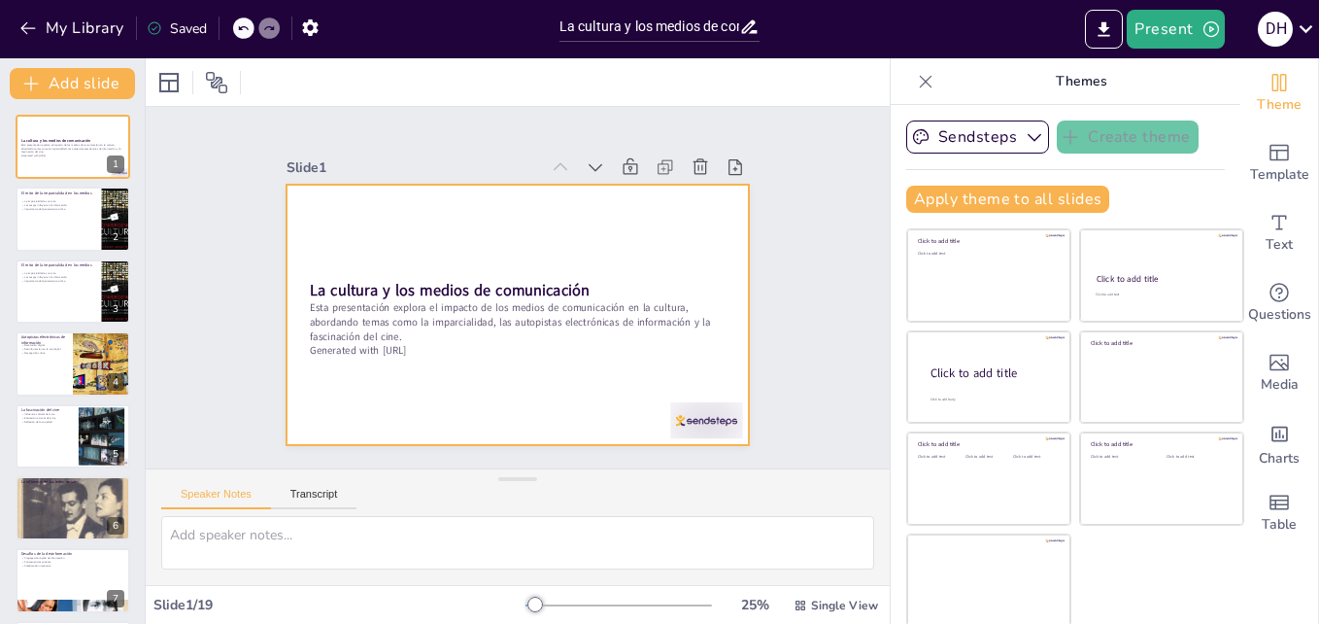
checkbox input "true"
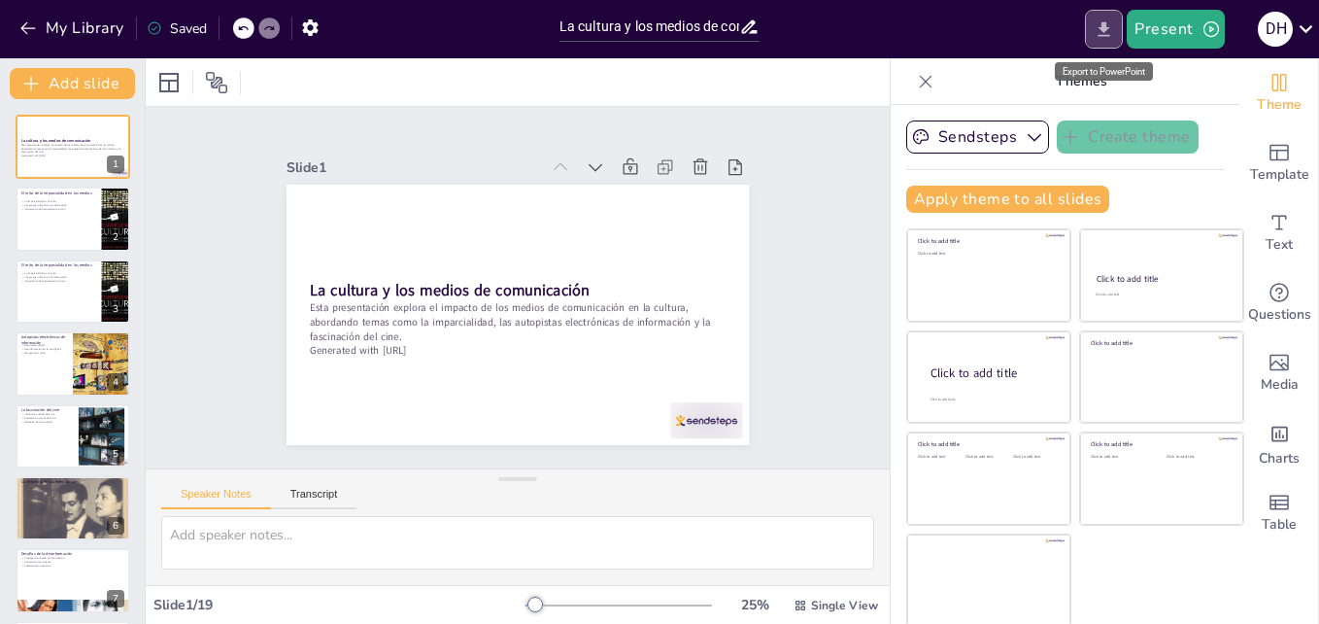
click at [1091, 30] on button "Export to PowerPoint" at bounding box center [1104, 29] width 38 height 39
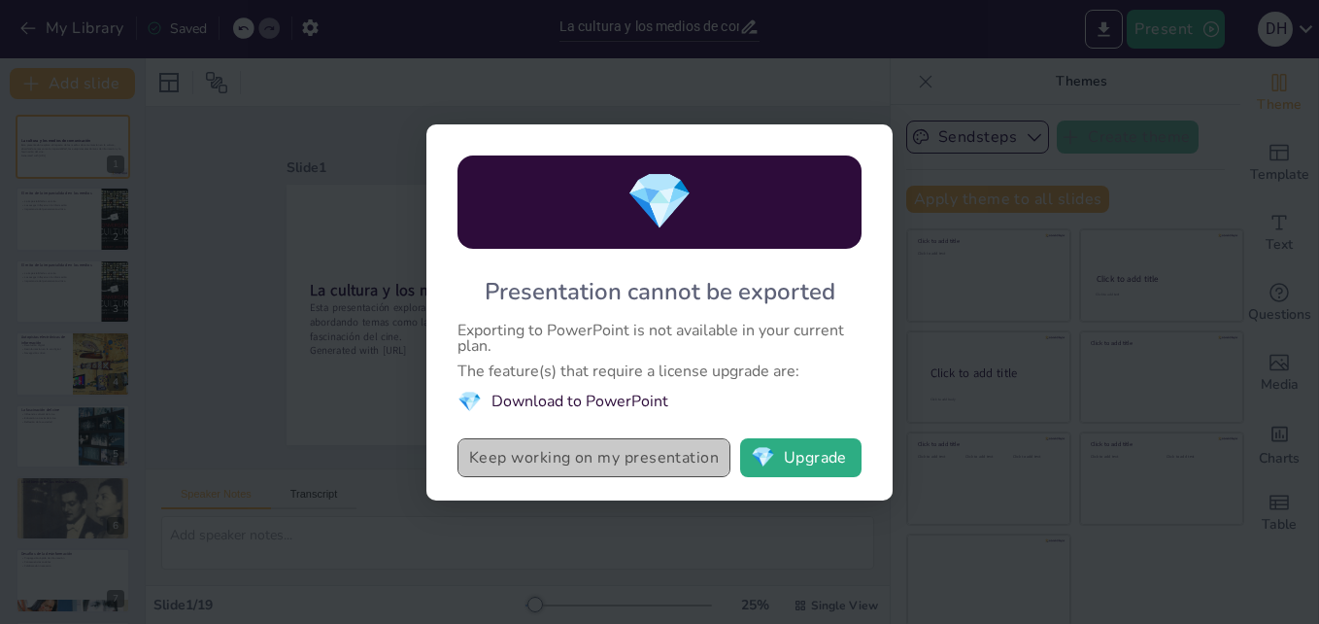
click at [644, 450] on button "Keep working on my presentation" at bounding box center [594, 457] width 273 height 39
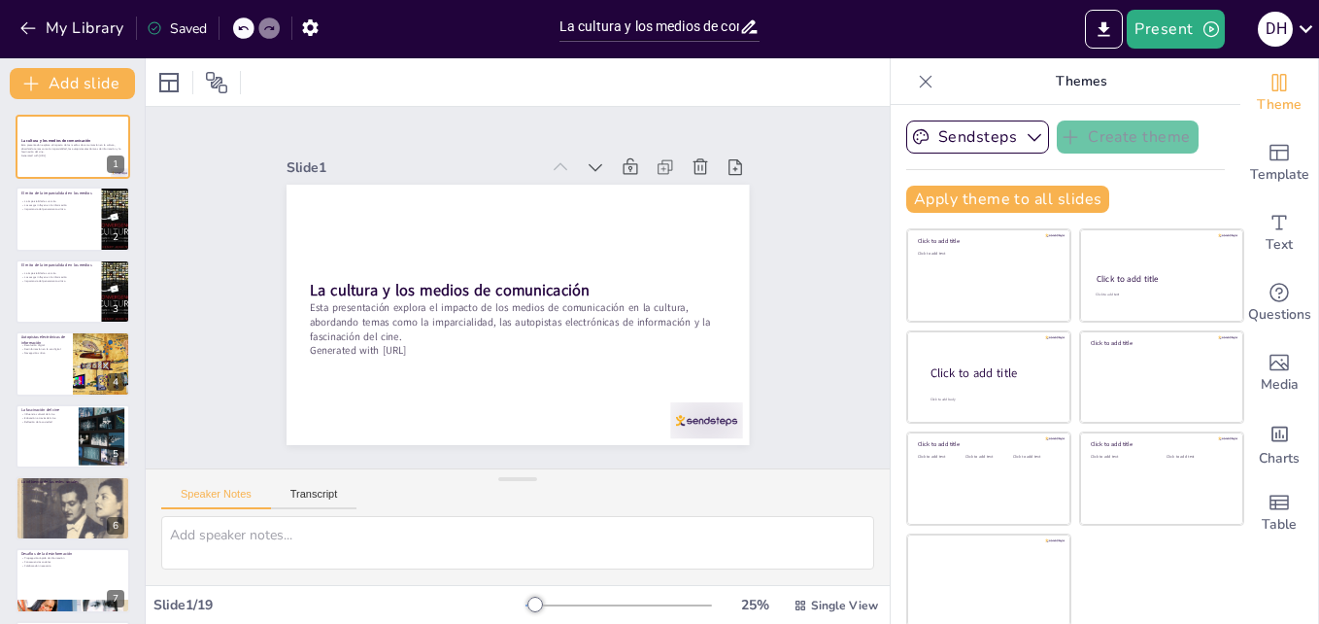
checkbox input "true"
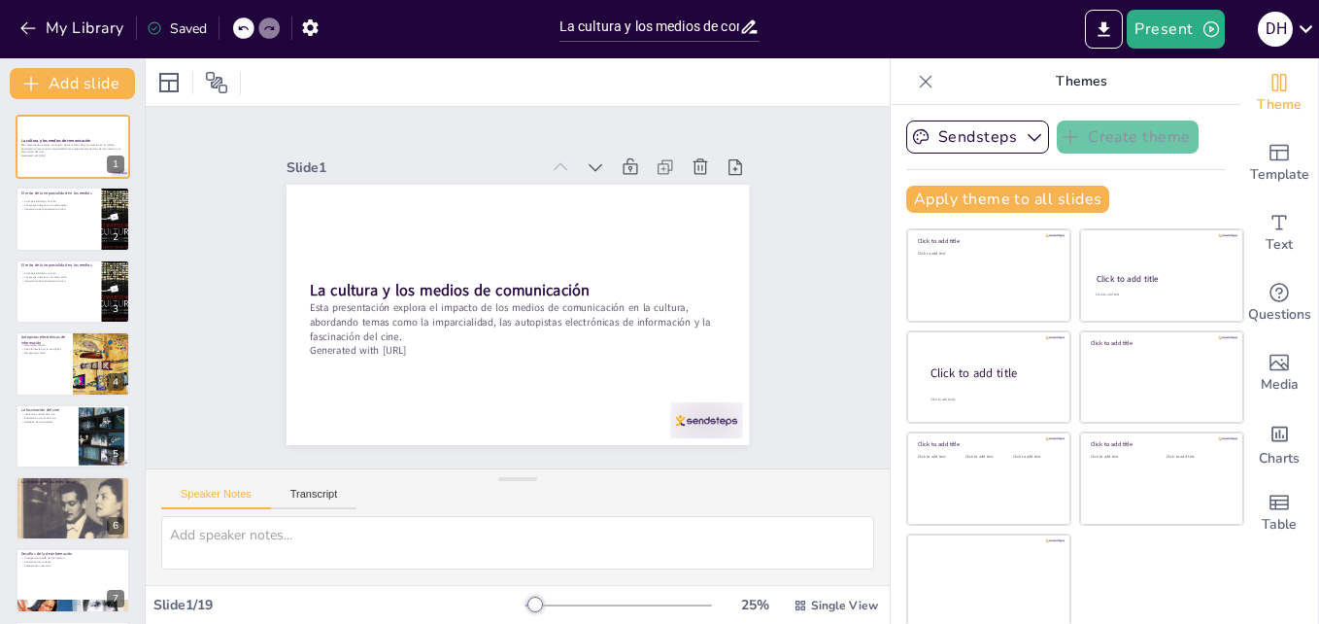
checkbox input "true"
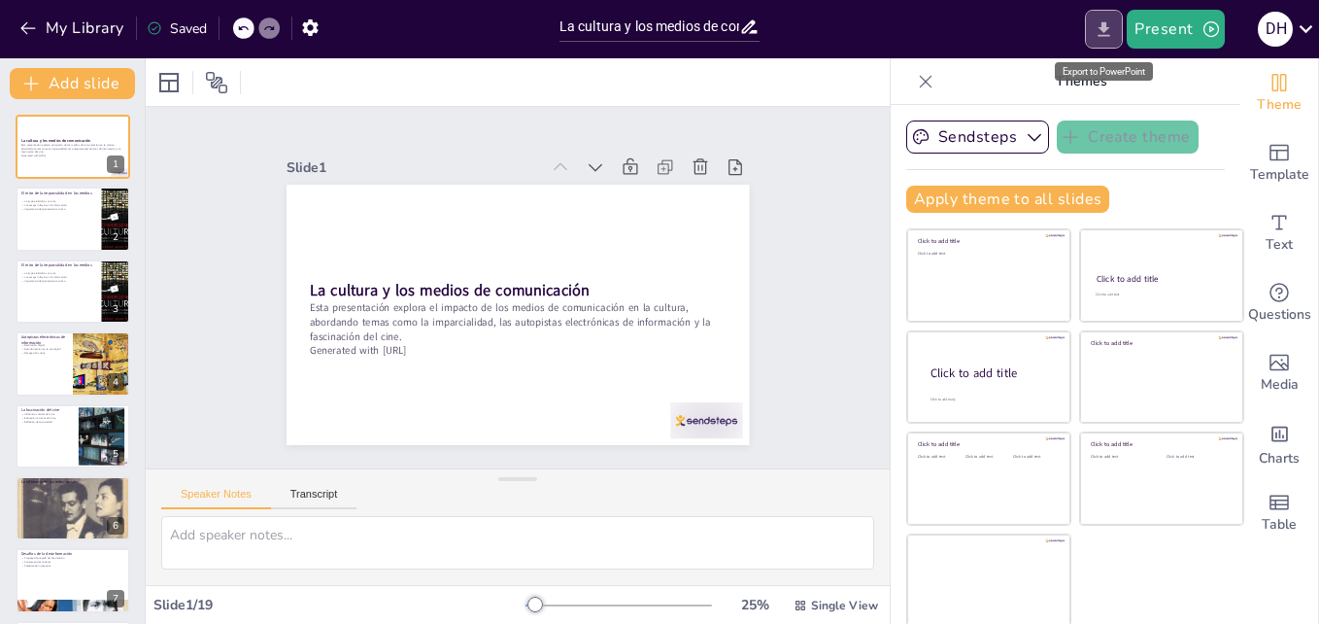
click at [1111, 30] on icon "Export to PowerPoint" at bounding box center [1104, 29] width 20 height 20
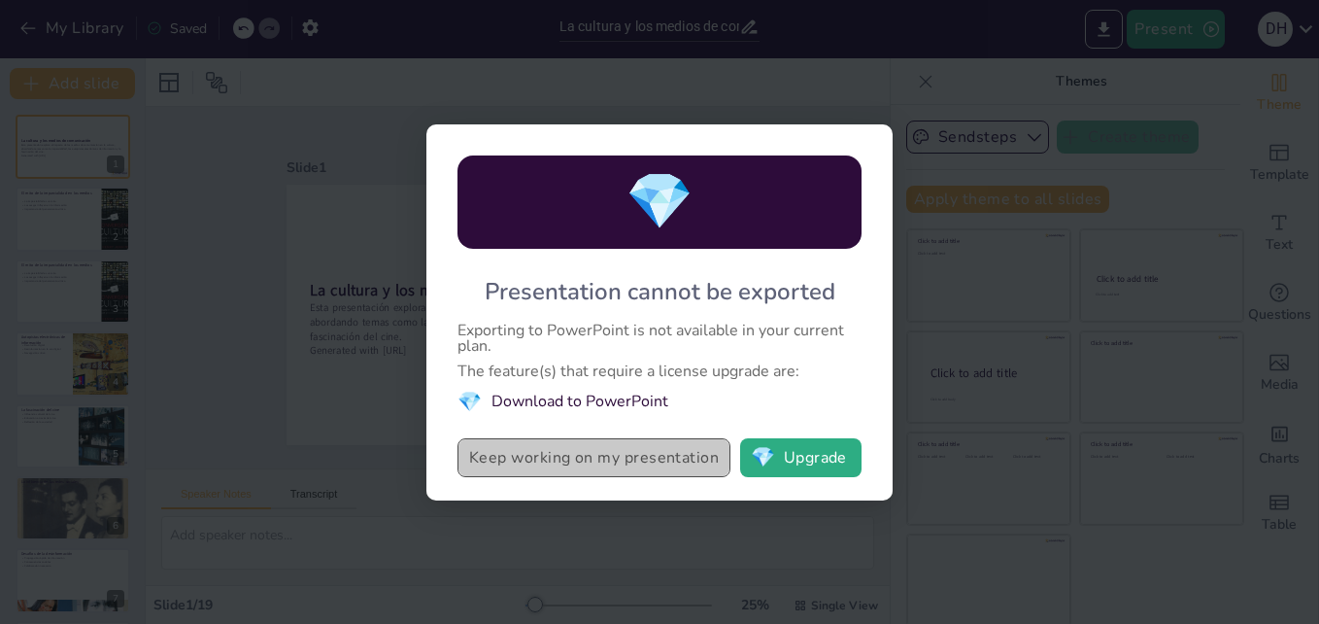
click at [615, 474] on button "Keep working on my presentation" at bounding box center [594, 457] width 273 height 39
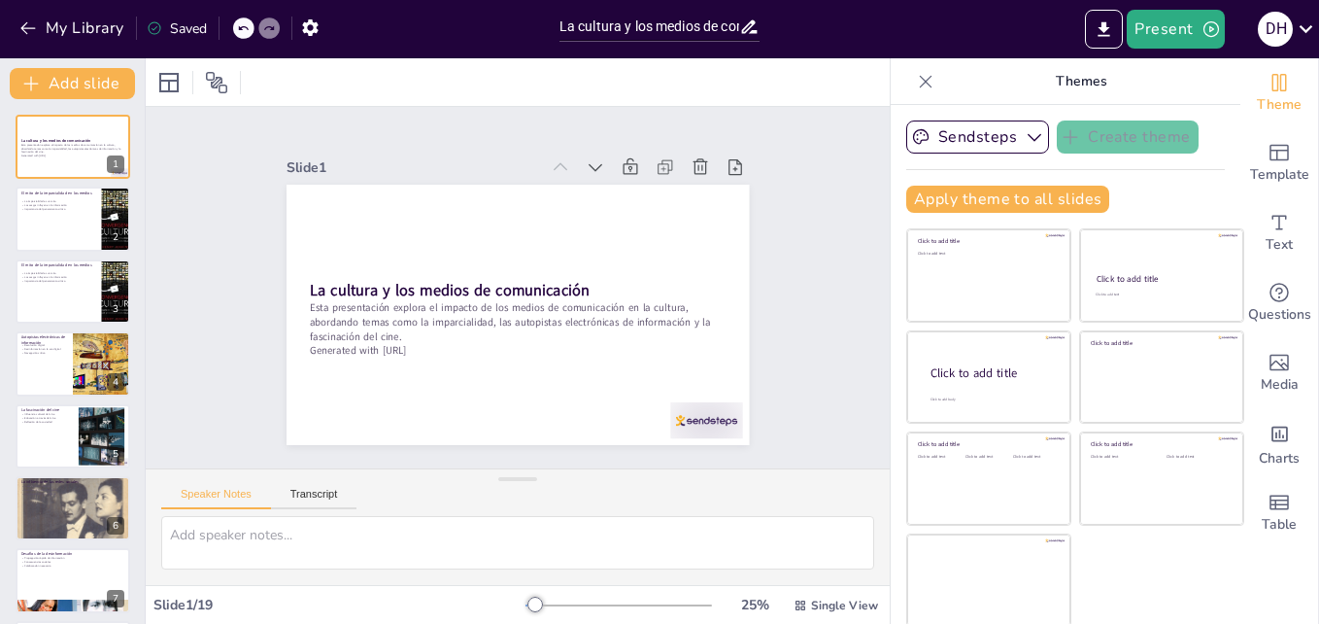
checkbox input "true"
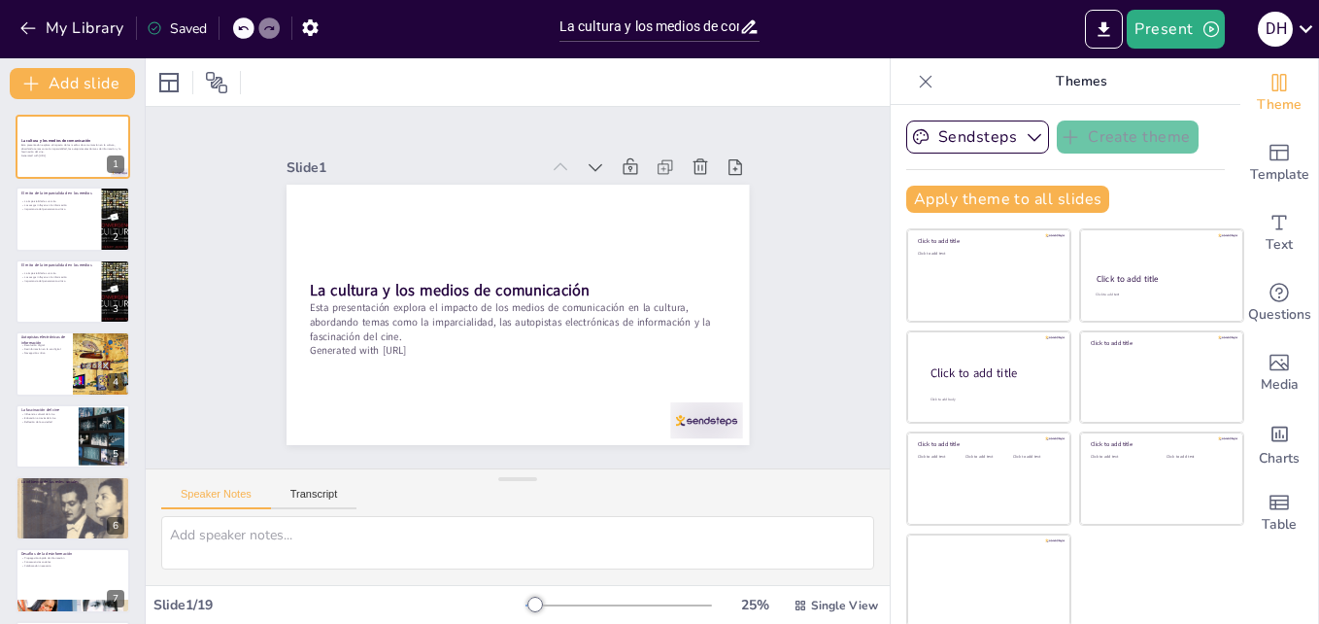
checkbox input "true"
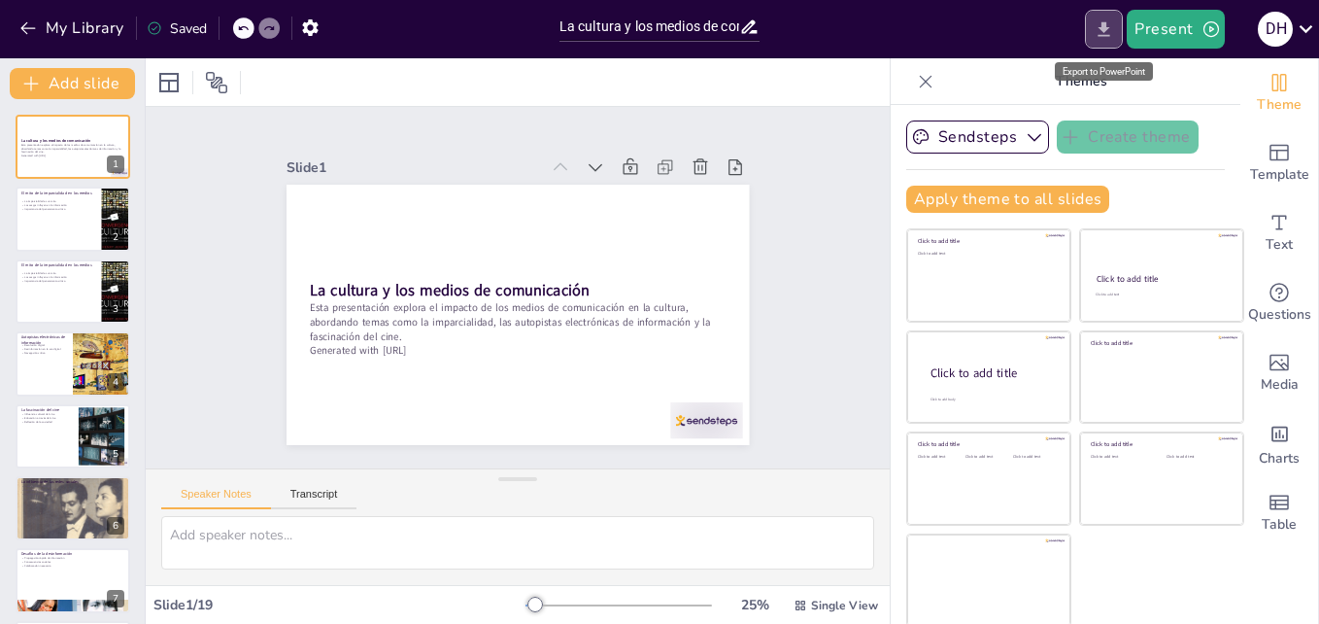
click at [1106, 41] on button "Export to PowerPoint" at bounding box center [1104, 29] width 38 height 39
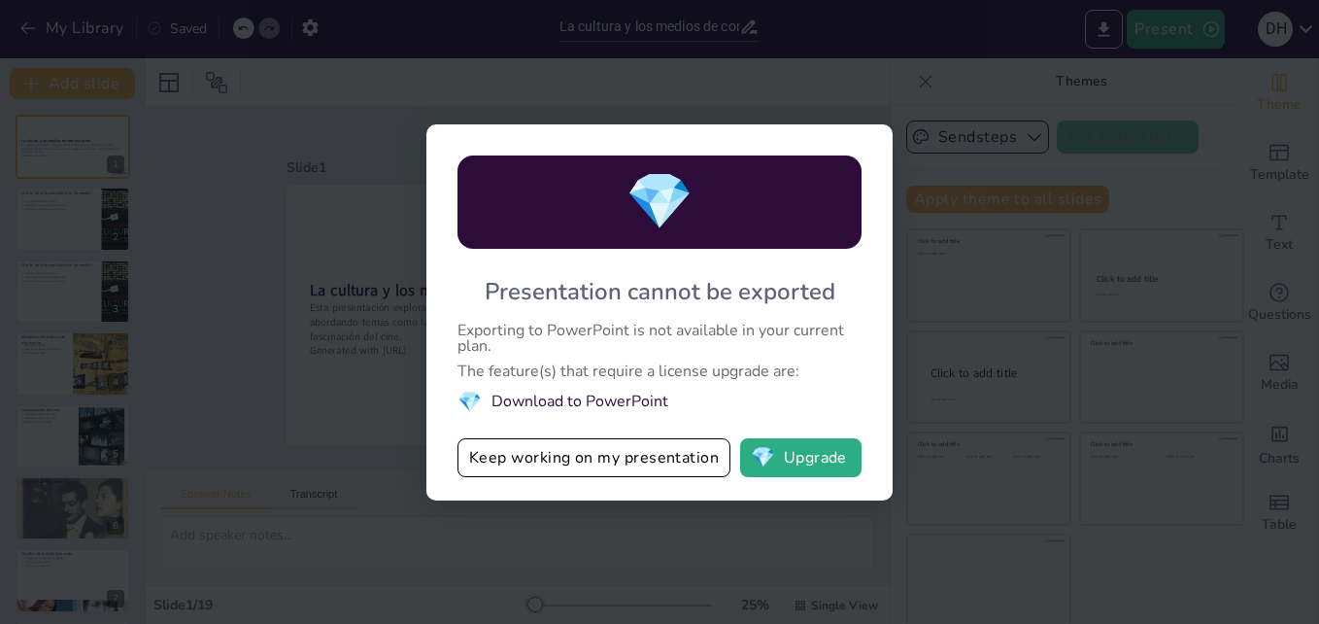
checkbox input "true"
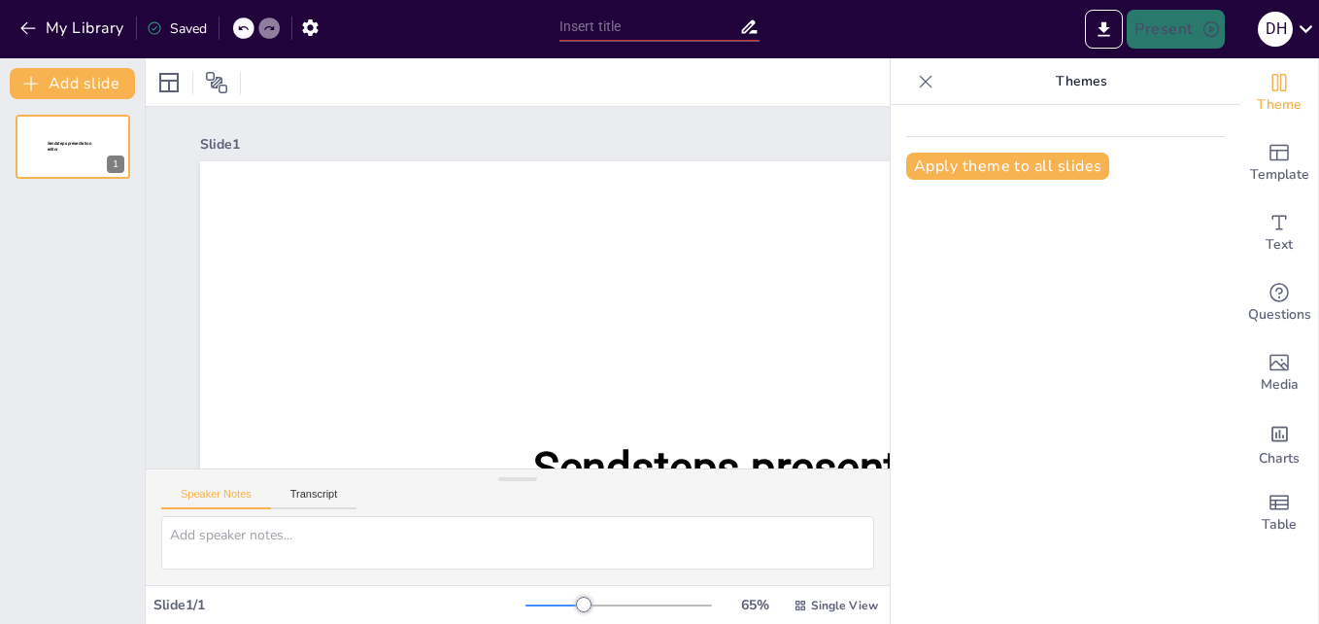
type input "La cultura y los medios de comunicación"
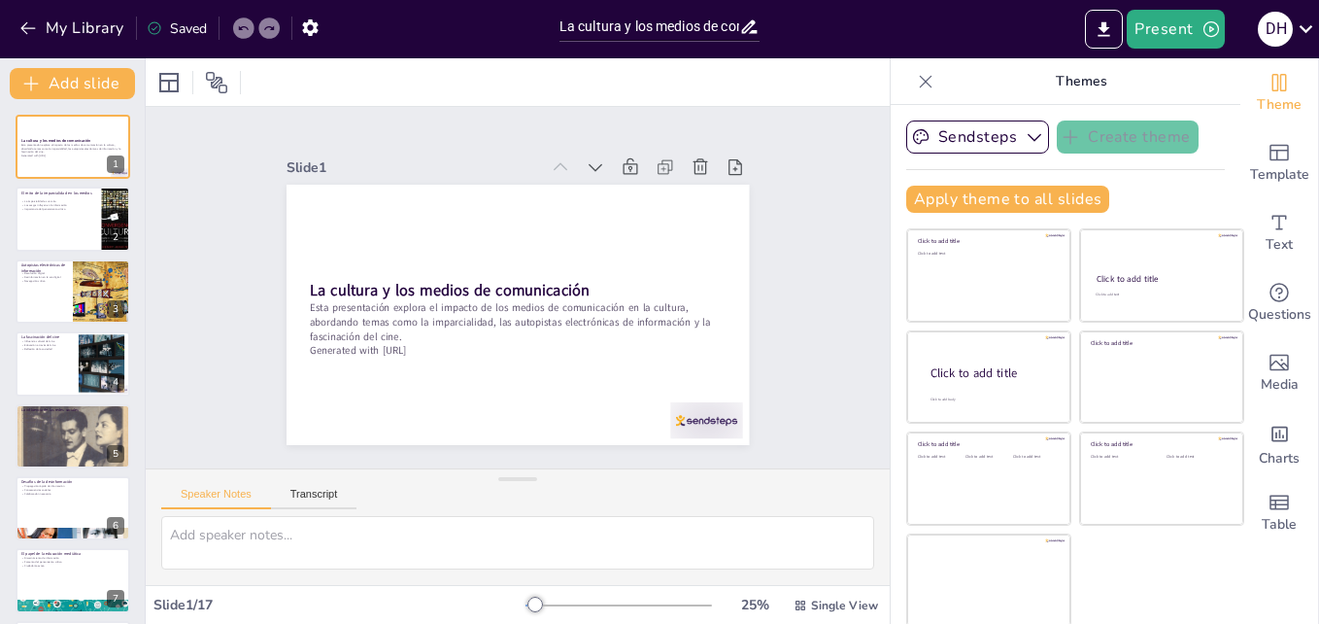
checkbox input "true"
